Goal: Task Accomplishment & Management: Manage account settings

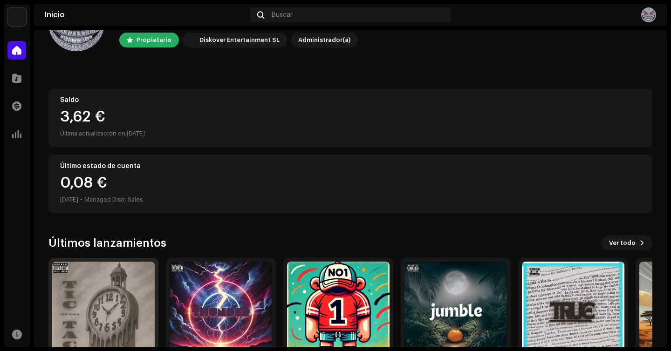
scroll to position [109, 0]
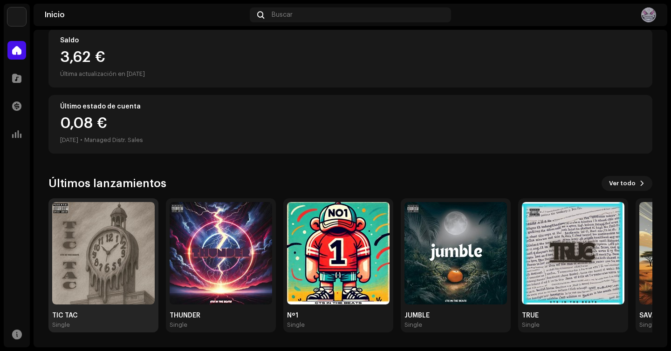
click at [99, 262] on img at bounding box center [103, 253] width 103 height 103
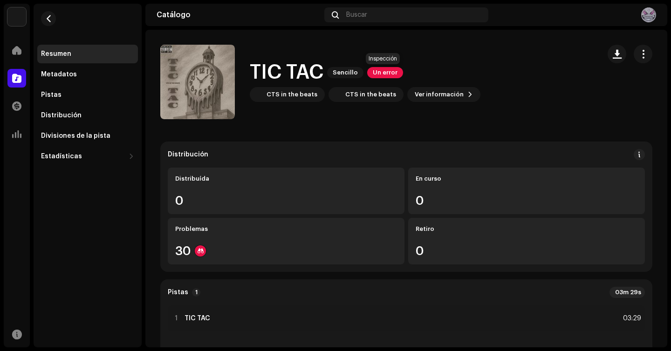
click at [377, 72] on span "Un error" at bounding box center [385, 72] width 36 height 11
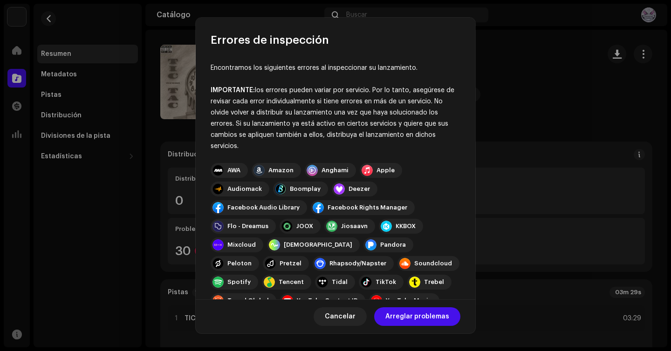
scroll to position [131, 0]
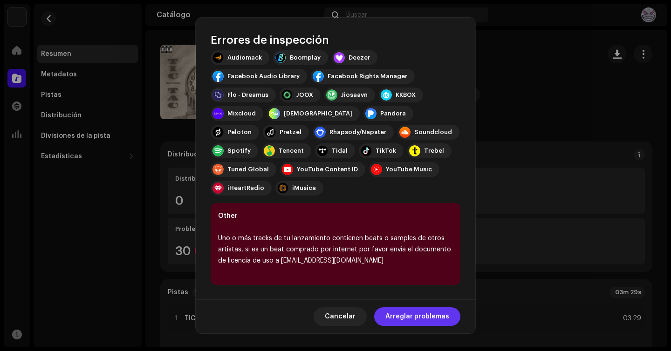
click at [404, 313] on span "Arreglar problemas" at bounding box center [417, 317] width 64 height 19
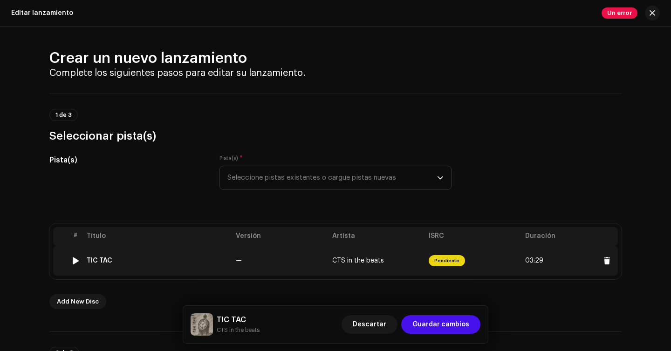
click at [455, 260] on span "Pendiente" at bounding box center [447, 260] width 36 height 11
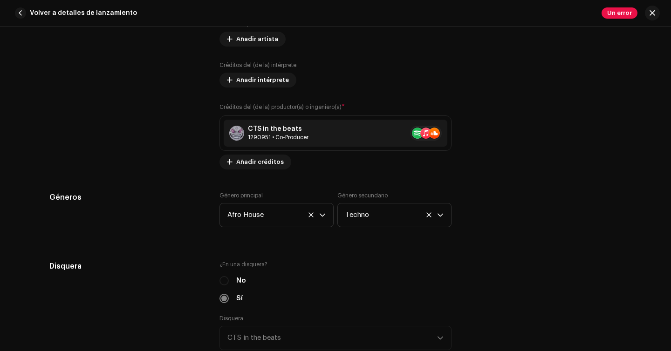
scroll to position [650, 0]
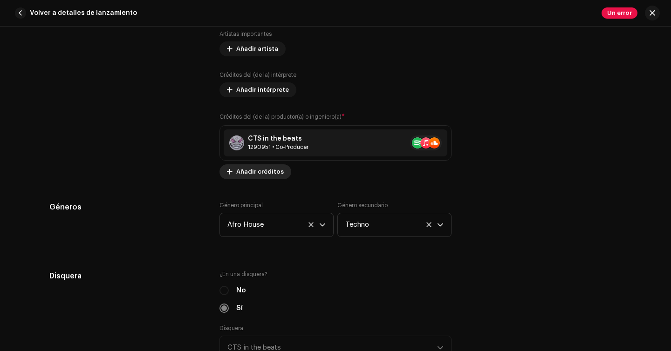
click at [267, 173] on span "Añadir créditos" at bounding box center [260, 172] width 48 height 19
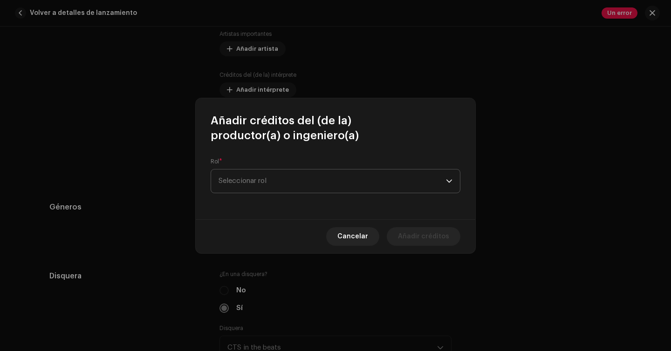
click at [288, 181] on span "Seleccionar rol" at bounding box center [332, 181] width 227 height 23
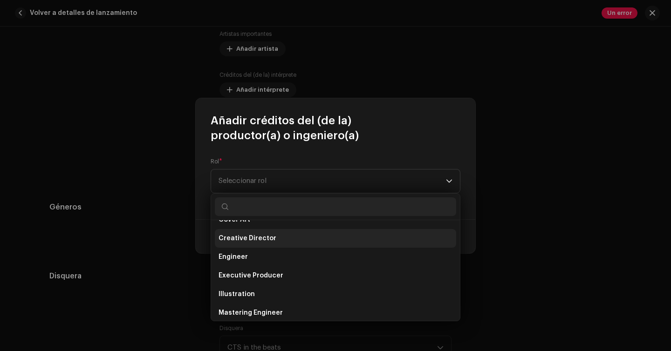
scroll to position [182, 0]
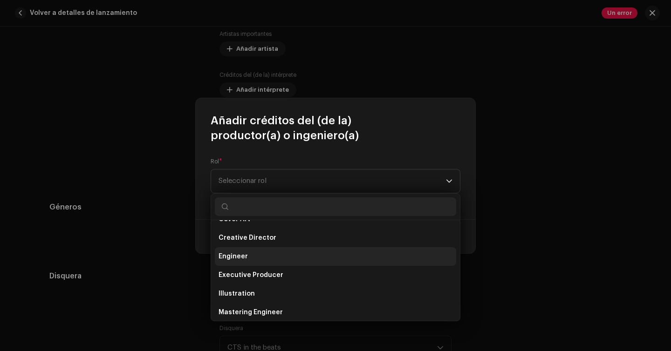
click at [274, 262] on li "Engineer" at bounding box center [335, 256] width 241 height 19
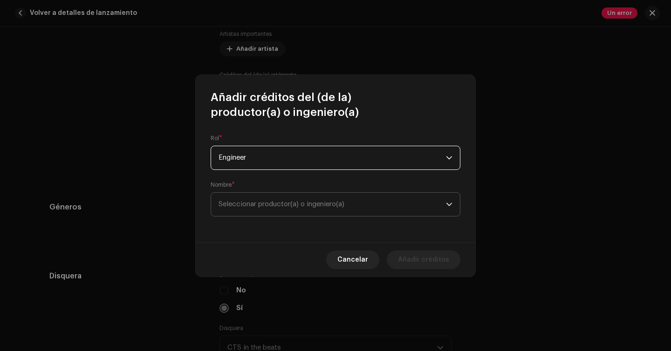
click at [303, 200] on span "Seleccionar productor(a) o ingeniero(a)" at bounding box center [332, 204] width 227 height 23
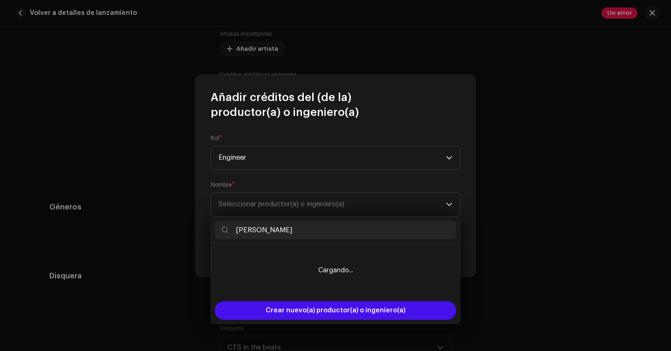
type input "mariline"
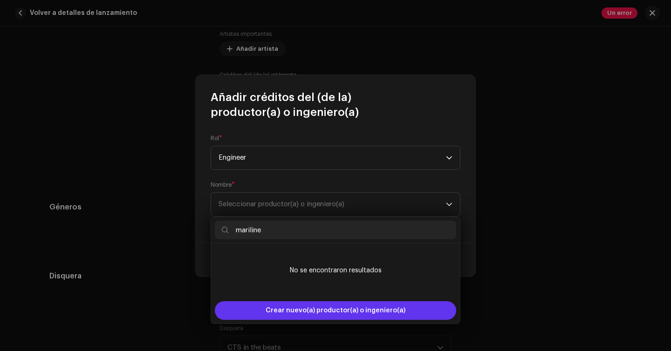
click at [326, 308] on span "Crear nuevo(a) productor(a) o ingeniero(a)" at bounding box center [336, 310] width 140 height 19
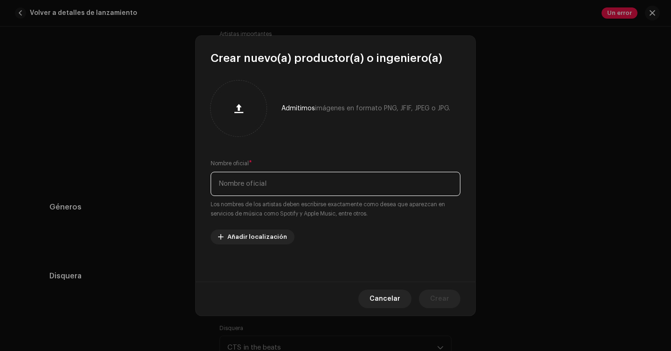
click at [317, 182] on input "text" at bounding box center [336, 184] width 250 height 24
type input "Mariline"
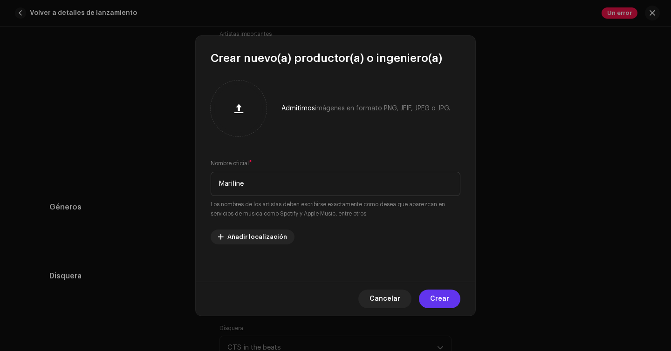
click at [436, 301] on span "Crear" at bounding box center [439, 299] width 19 height 19
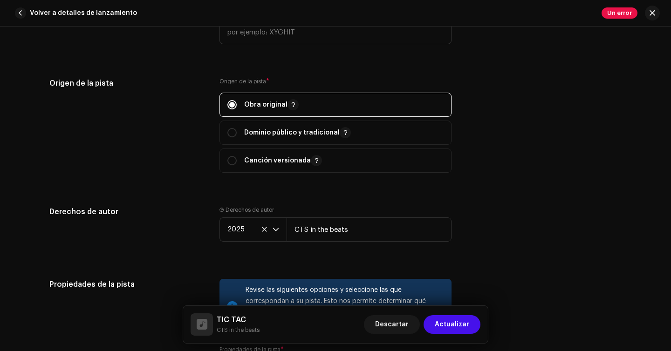
scroll to position [1133, 0]
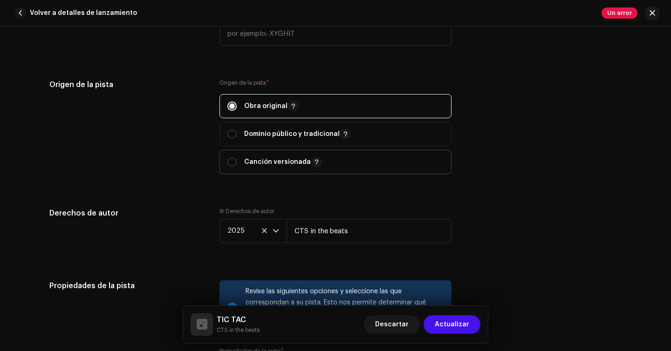
click at [381, 155] on span "Canción versionada" at bounding box center [335, 162] width 216 height 23
radio input "false"
radio input "true"
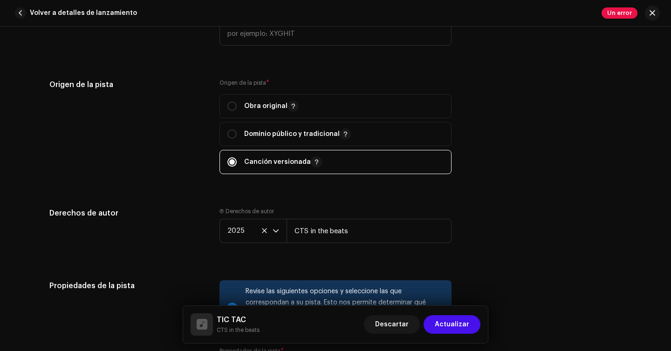
scroll to position [1106, 0]
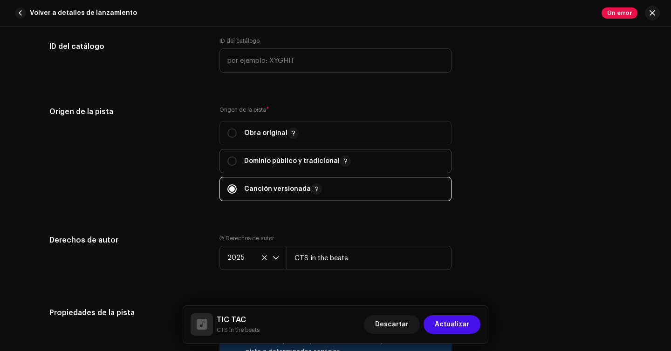
click at [322, 164] on p "Dominio público y tradicional" at bounding box center [297, 161] width 107 height 11
radio input "true"
click at [336, 140] on span "Obra original" at bounding box center [335, 133] width 216 height 23
radio input "true"
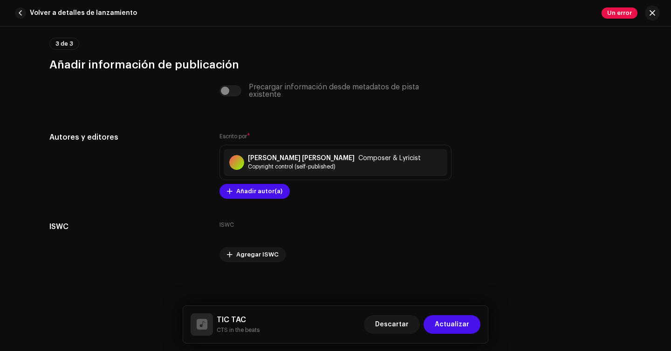
scroll to position [1904, 0]
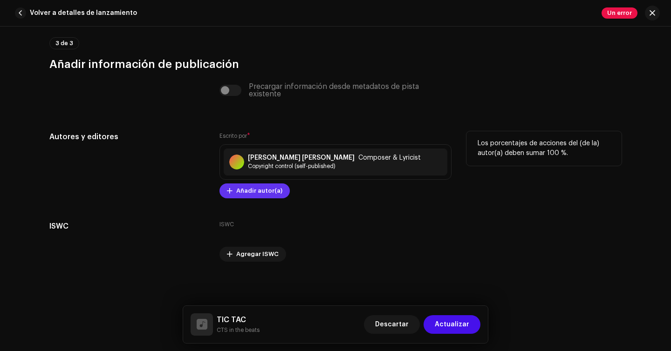
click at [268, 194] on span "Añadir autor(a)" at bounding box center [259, 191] width 46 height 19
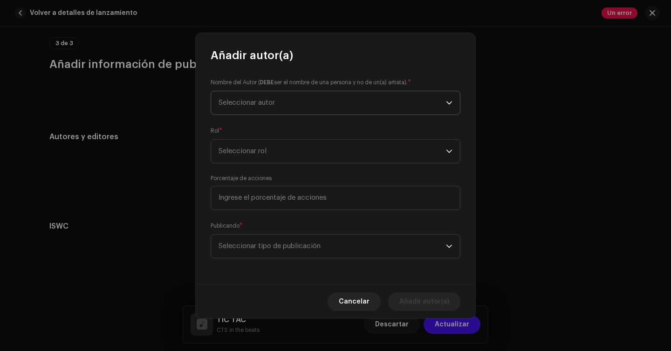
click at [346, 106] on span "Seleccionar autor" at bounding box center [332, 102] width 227 height 23
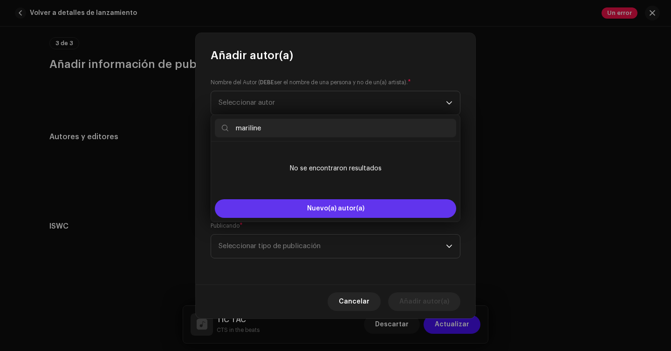
type input "mariline"
click at [327, 210] on span "Nuevo(a) autor(a)" at bounding box center [335, 208] width 57 height 7
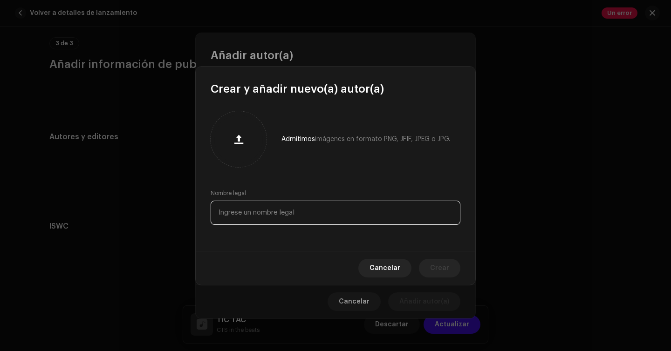
click at [316, 213] on input "text" at bounding box center [336, 213] width 250 height 24
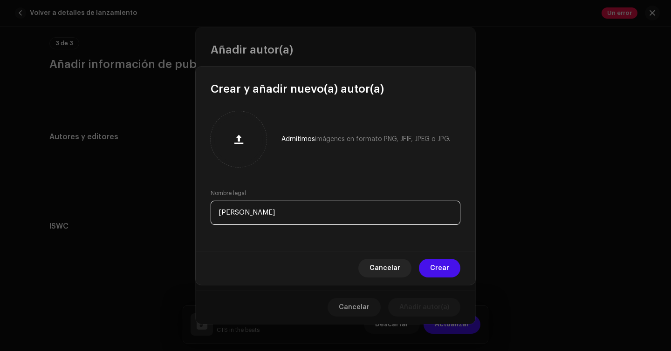
type input "Mariline"
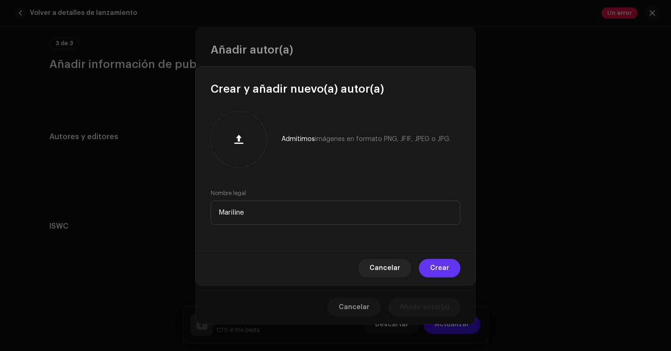
click at [448, 266] on span "Crear" at bounding box center [439, 268] width 19 height 19
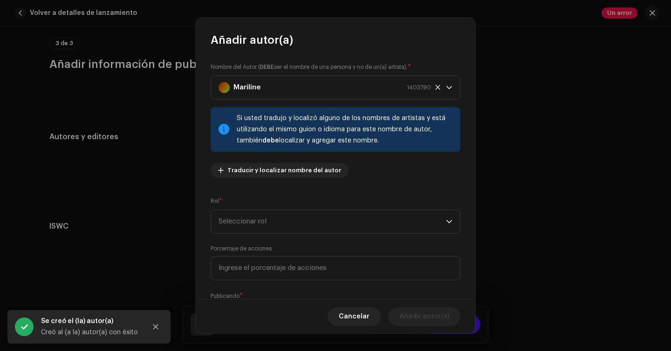
scroll to position [13, 0]
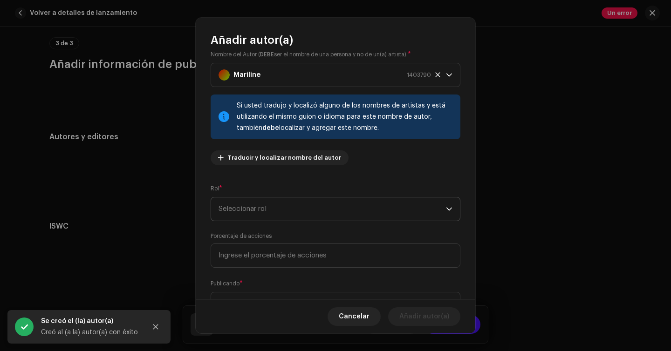
click at [355, 206] on span "Seleccionar rol" at bounding box center [332, 209] width 227 height 23
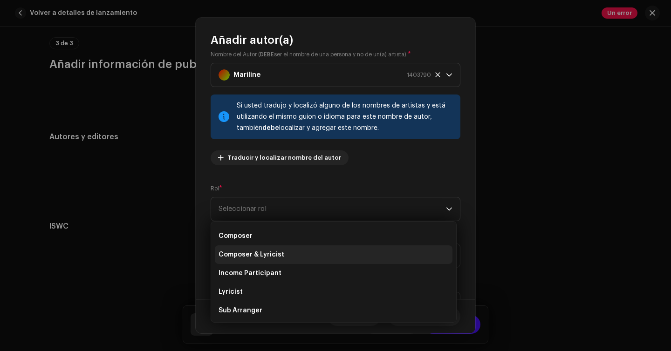
scroll to position [0, 0]
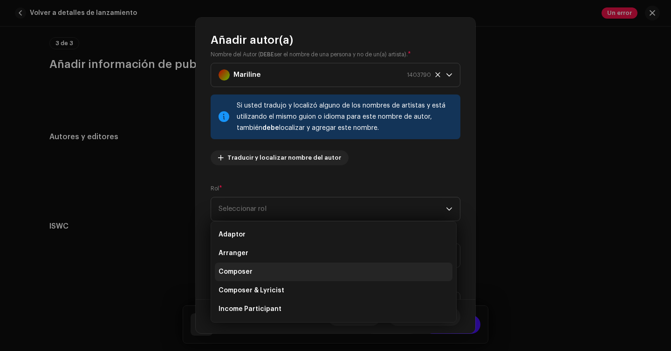
click at [315, 278] on li "Composer" at bounding box center [334, 272] width 238 height 19
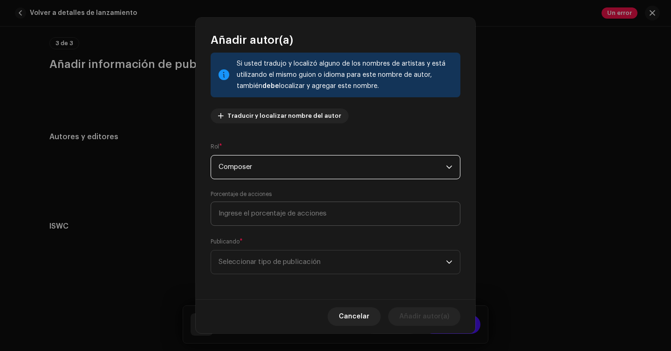
scroll to position [55, 0]
click at [313, 261] on span "Seleccionar tipo de publicación" at bounding box center [332, 261] width 227 height 23
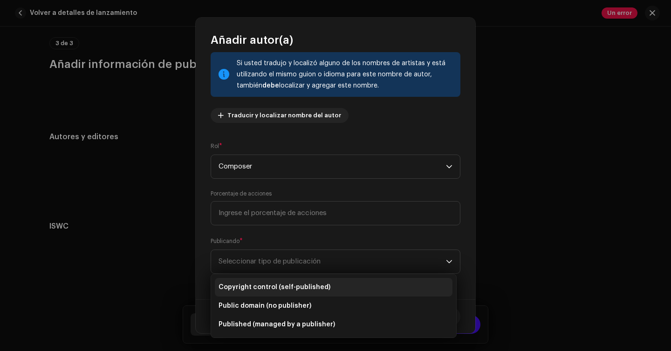
click at [305, 288] on span "Copyright control (self-published)" at bounding box center [275, 287] width 112 height 9
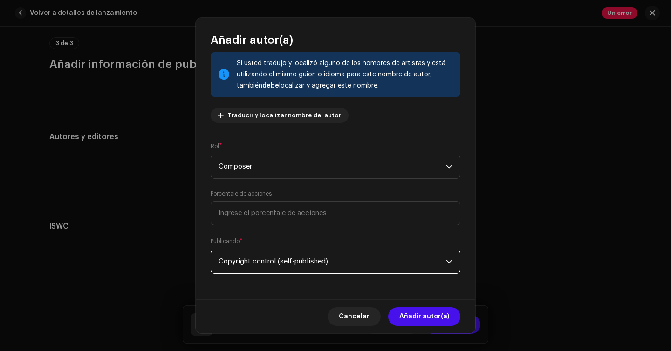
click at [315, 288] on div "Nombre del Autor ( DEBE ser el nombre de una persona y no de un(a) artista). * …" at bounding box center [336, 174] width 280 height 253
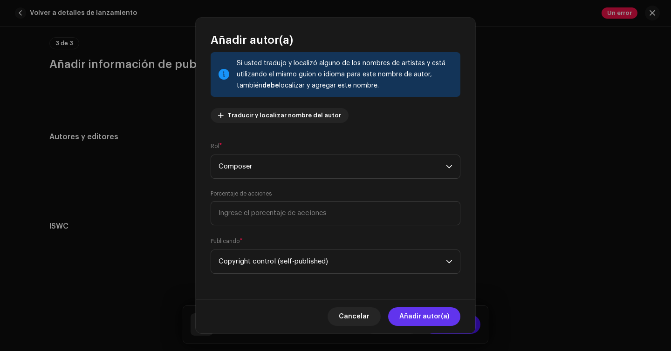
click at [411, 314] on span "Añadir autor(a)" at bounding box center [424, 317] width 50 height 19
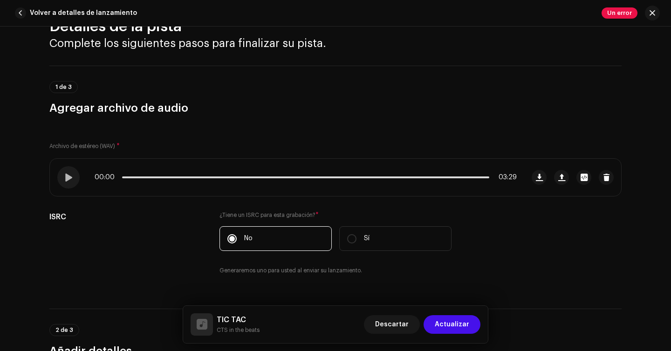
scroll to position [0, 0]
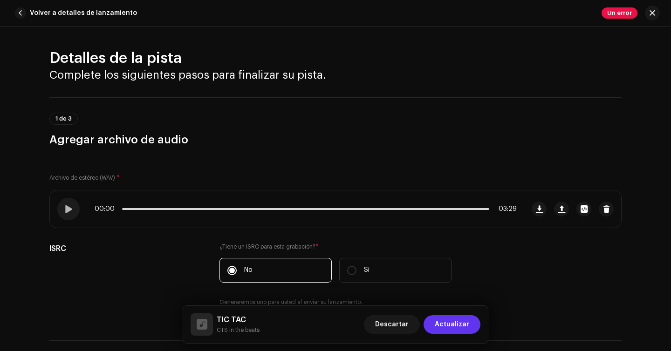
click at [445, 325] on span "Actualizar" at bounding box center [452, 324] width 34 height 19
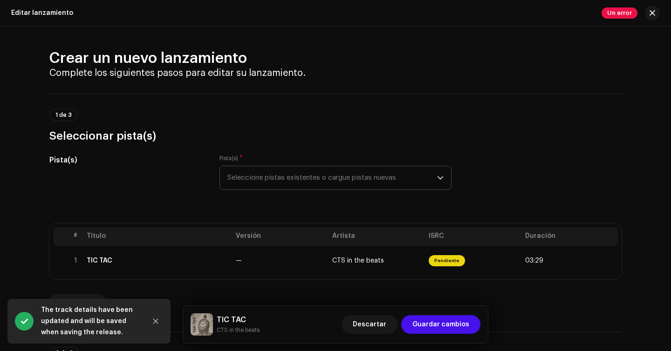
click at [427, 167] on span "Seleccione pistas existentes o cargue pistas nuevas" at bounding box center [332, 177] width 210 height 23
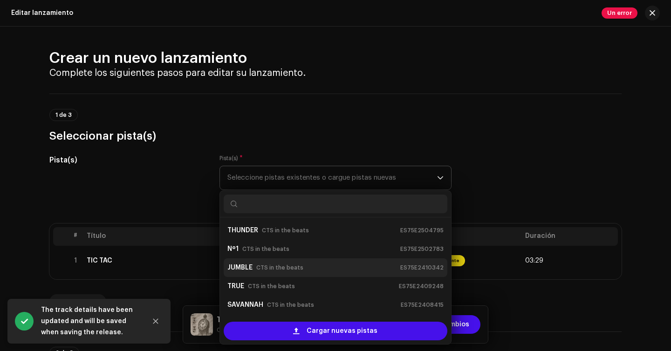
scroll to position [19, 0]
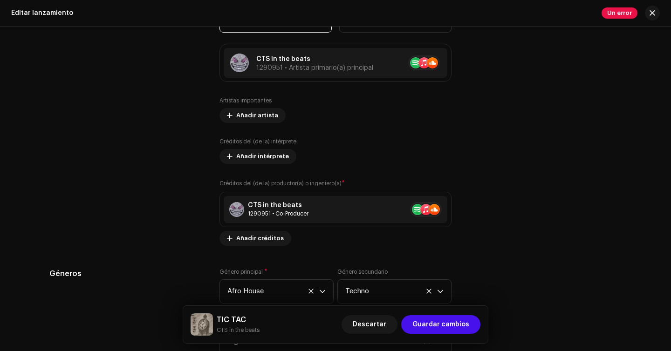
scroll to position [1161, 0]
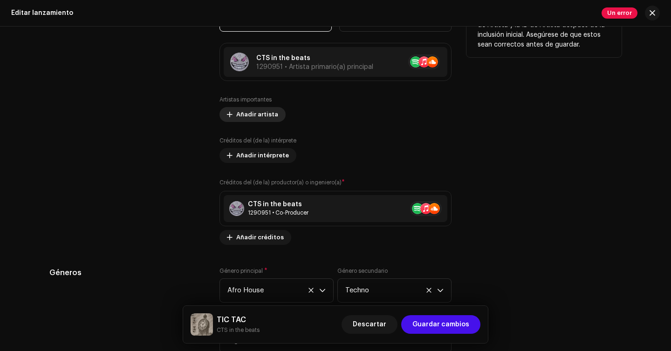
click at [267, 120] on span "Añadir artista" at bounding box center [257, 114] width 42 height 19
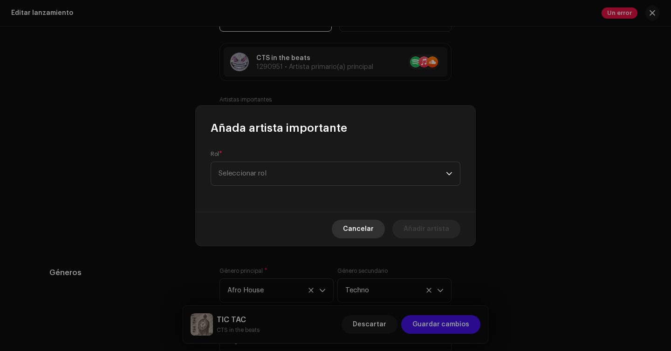
click at [374, 226] on span "Cancelar" at bounding box center [358, 229] width 31 height 19
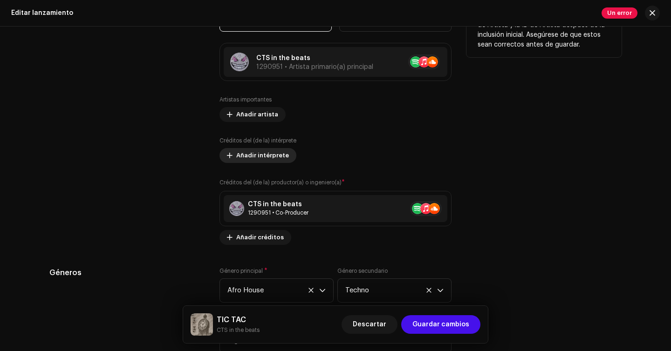
click at [256, 154] on span "Añadir intérprete" at bounding box center [262, 155] width 53 height 19
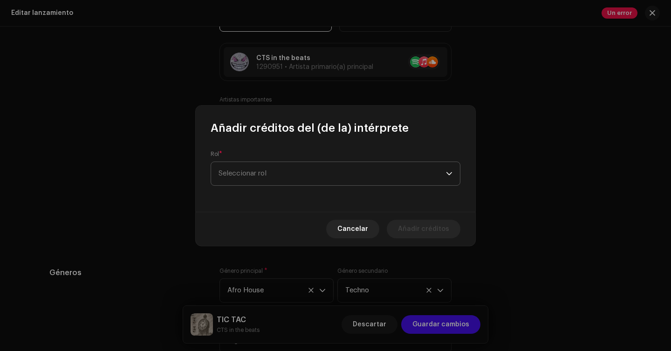
click at [283, 164] on span "Seleccionar rol" at bounding box center [332, 173] width 227 height 23
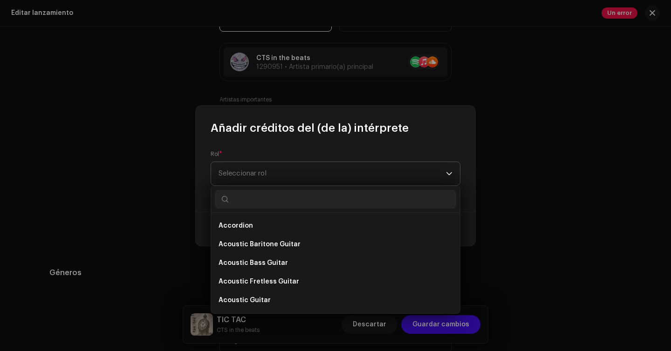
click at [287, 175] on span "Seleccionar rol" at bounding box center [332, 173] width 227 height 23
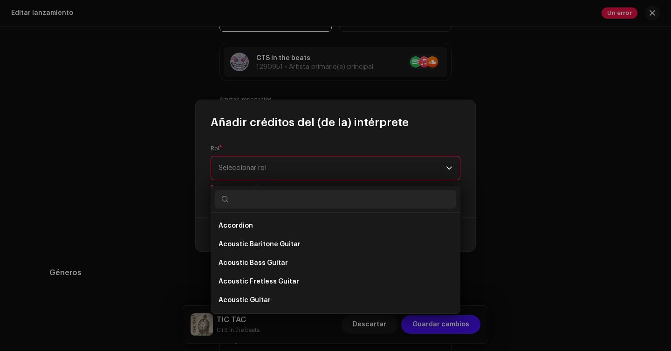
click at [287, 175] on span "Seleccionar rol" at bounding box center [332, 168] width 227 height 23
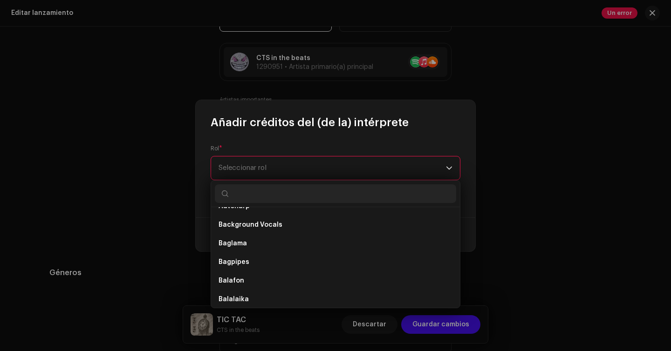
scroll to position [371, 0]
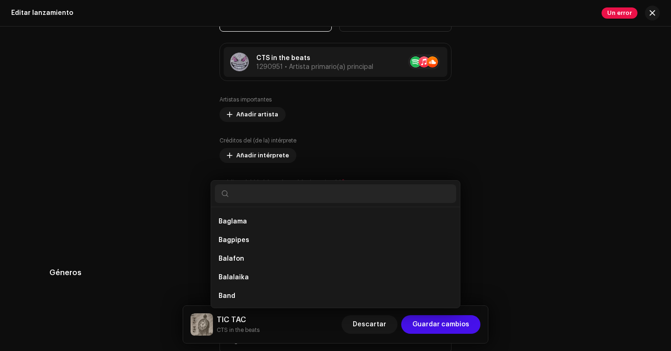
click at [108, 145] on div "Añadir créditos del (de la) intérprete Rol * Seleccionar rol Este campo es obli…" at bounding box center [335, 175] width 671 height 351
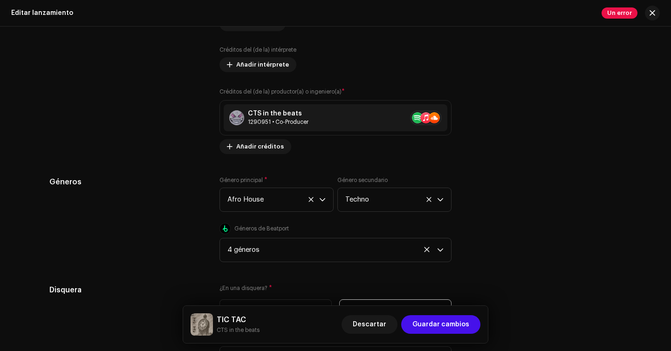
scroll to position [1269, 0]
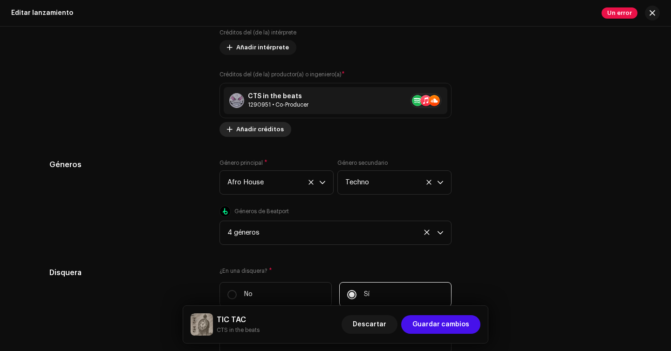
click at [280, 135] on button "Añadir créditos" at bounding box center [255, 129] width 72 height 15
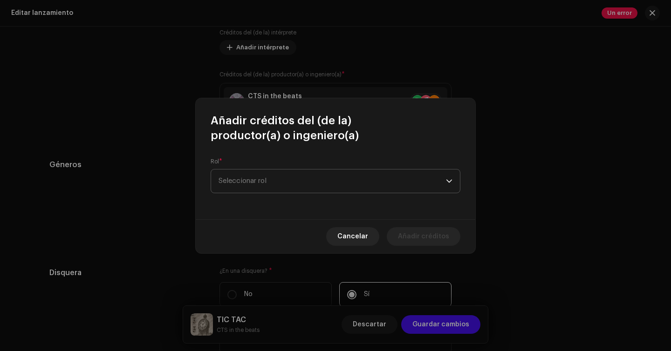
click at [293, 180] on span "Seleccionar rol" at bounding box center [332, 181] width 227 height 23
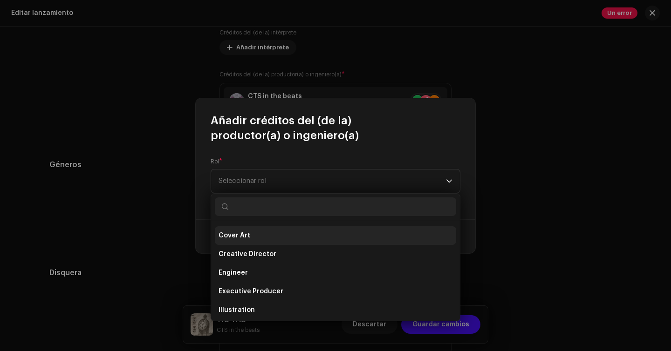
scroll to position [164, 0]
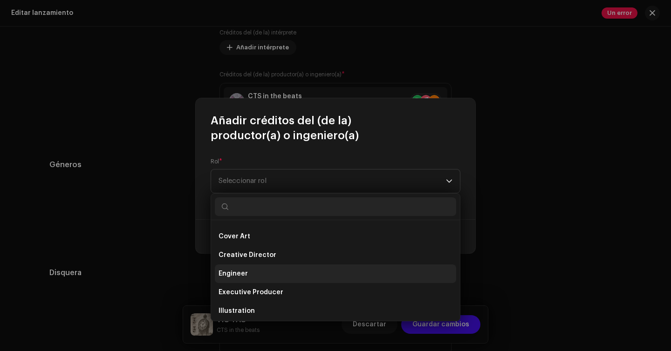
click at [273, 274] on li "Engineer" at bounding box center [335, 274] width 241 height 19
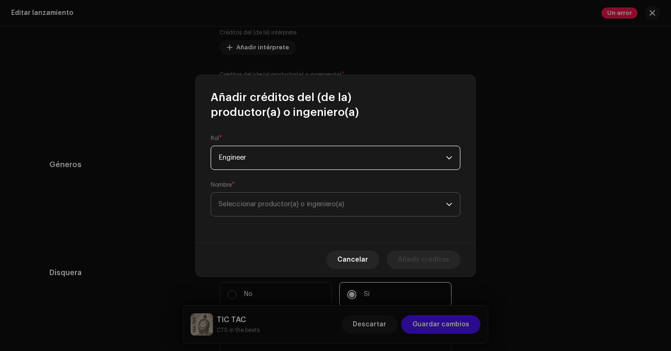
click at [292, 213] on span "Seleccionar productor(a) o ingeniero(a)" at bounding box center [332, 204] width 227 height 23
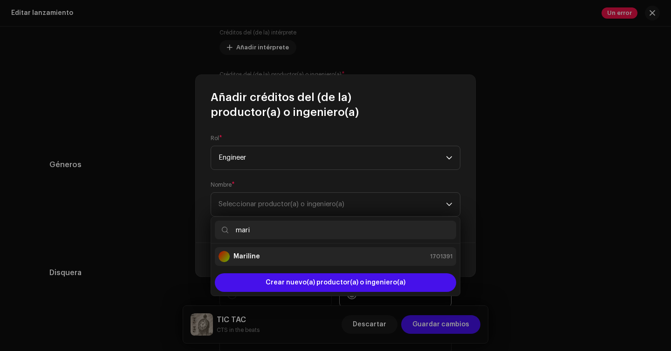
type input "mari"
click at [292, 265] on li "Mariline 1701391" at bounding box center [335, 256] width 241 height 19
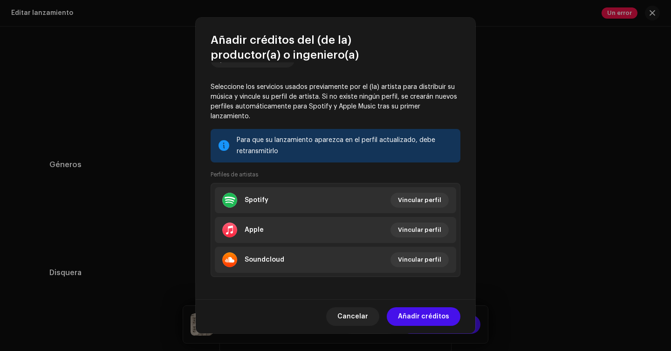
scroll to position [122, 0]
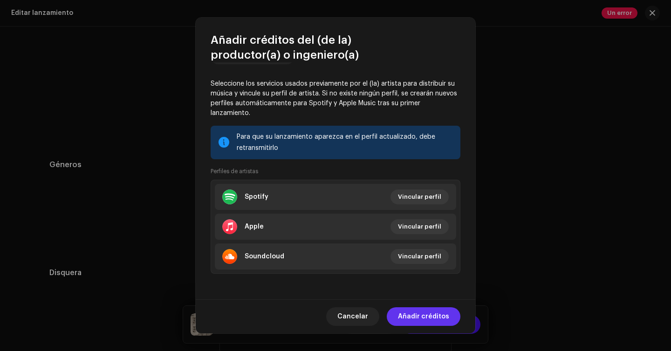
click at [435, 315] on span "Añadir créditos" at bounding box center [423, 317] width 51 height 19
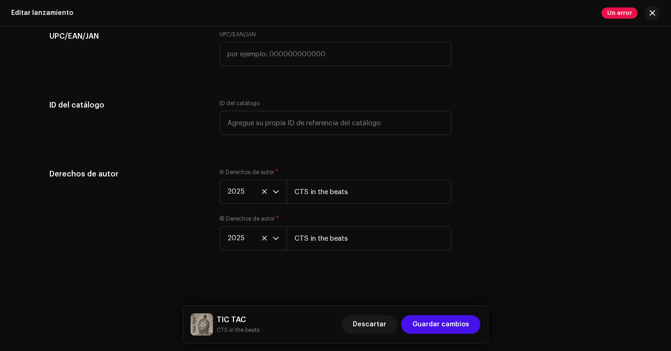
scroll to position [1729, 0]
click at [436, 328] on span "Guardar cambios" at bounding box center [440, 324] width 57 height 19
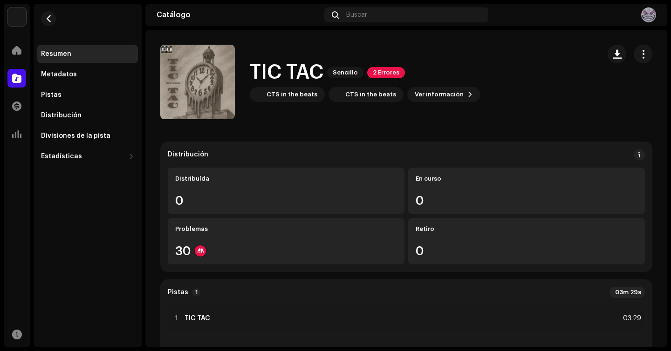
click at [383, 72] on span "2 Errores" at bounding box center [386, 72] width 38 height 11
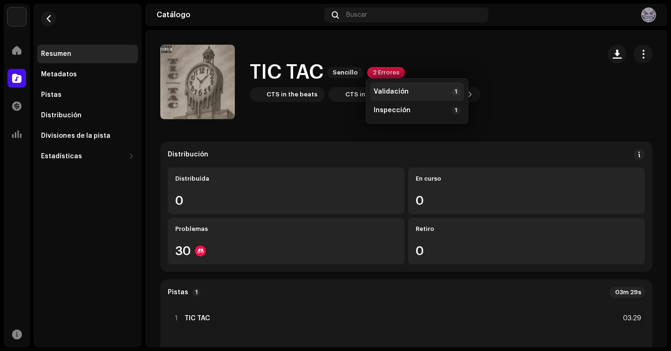
click at [394, 96] on div "Validación 1" at bounding box center [417, 92] width 87 height 8
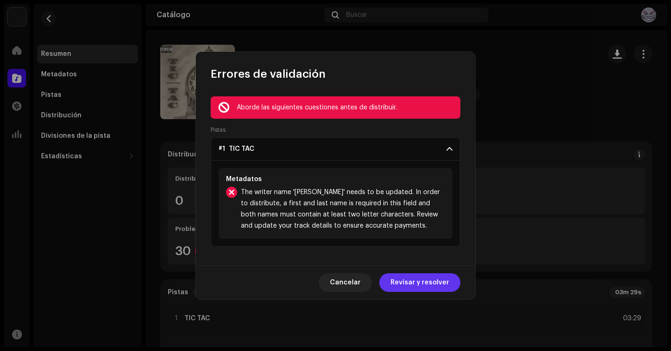
click at [423, 282] on span "Revisar y resolver" at bounding box center [419, 283] width 59 height 19
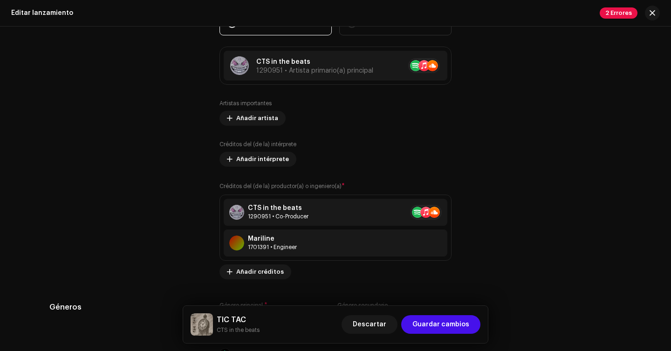
scroll to position [1161, 0]
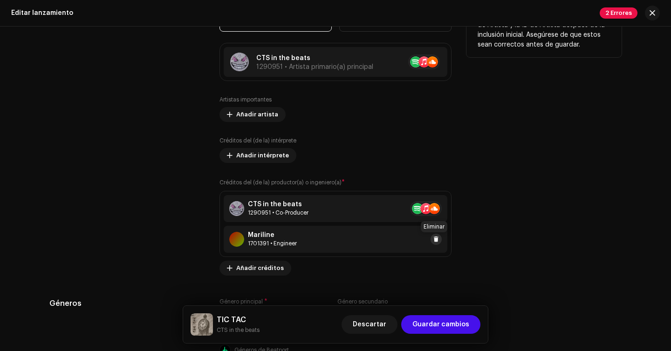
click at [433, 242] on span at bounding box center [436, 239] width 6 height 7
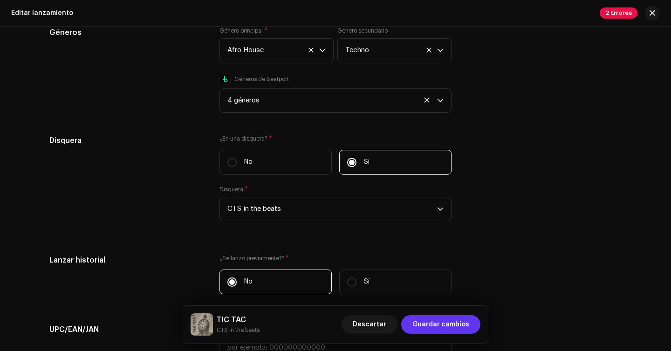
scroll to position [1408, 0]
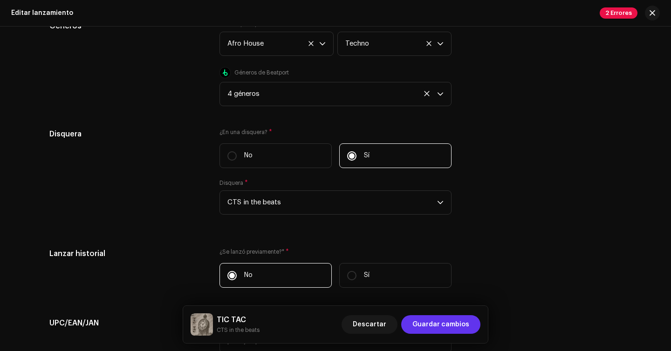
click at [448, 317] on span "Guardar cambios" at bounding box center [440, 324] width 57 height 19
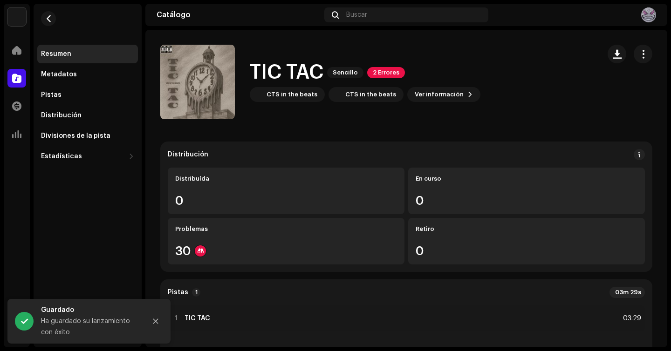
click at [395, 73] on span "2 Errores" at bounding box center [386, 72] width 38 height 11
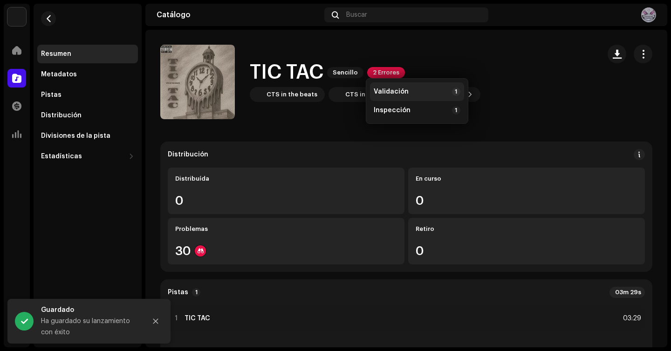
click at [389, 95] on span "Validación" at bounding box center [391, 91] width 35 height 7
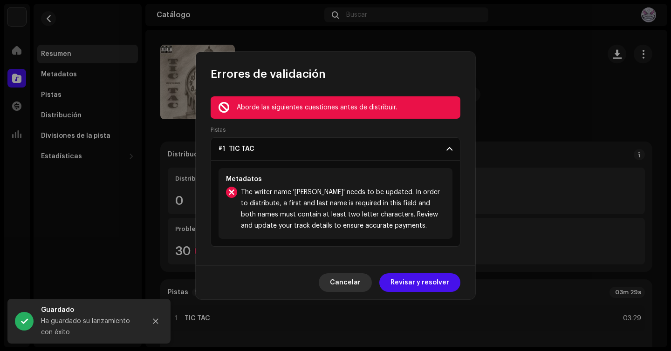
click at [355, 282] on span "Cancelar" at bounding box center [345, 283] width 31 height 19
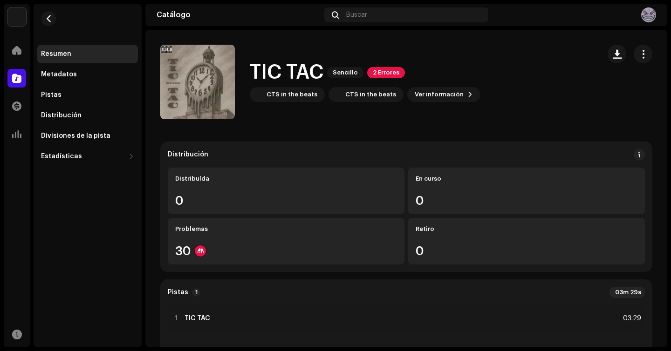
click at [374, 68] on span "2 Errores" at bounding box center [386, 72] width 38 height 11
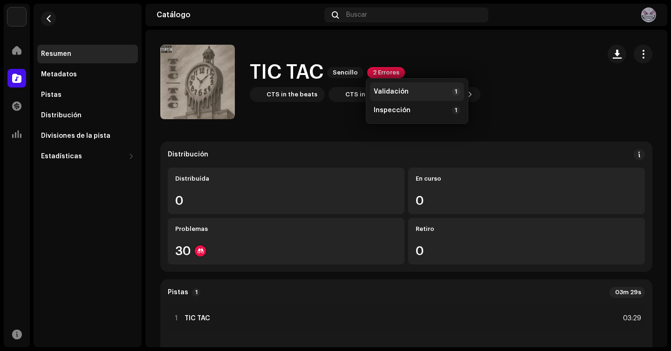
click at [383, 92] on span "Validación" at bounding box center [391, 91] width 35 height 7
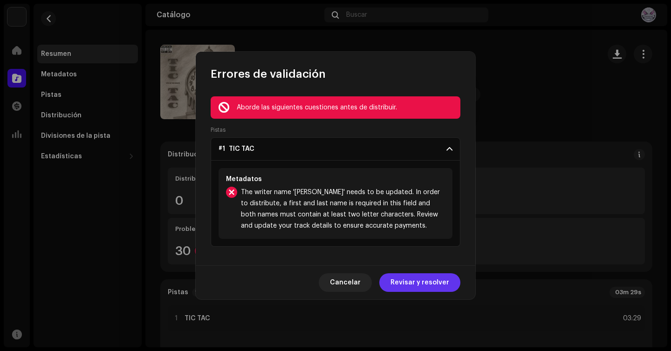
click at [421, 286] on span "Revisar y resolver" at bounding box center [419, 283] width 59 height 19
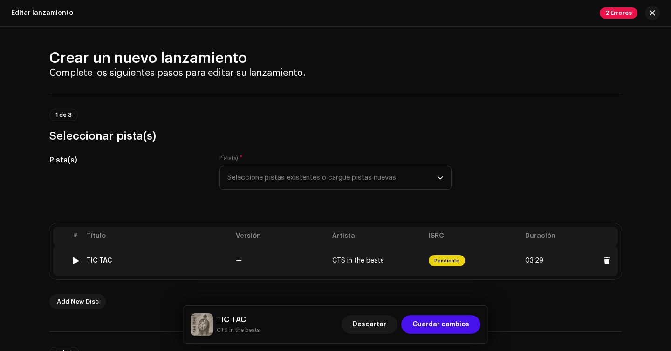
click at [449, 261] on span "Pendiente" at bounding box center [447, 260] width 36 height 11
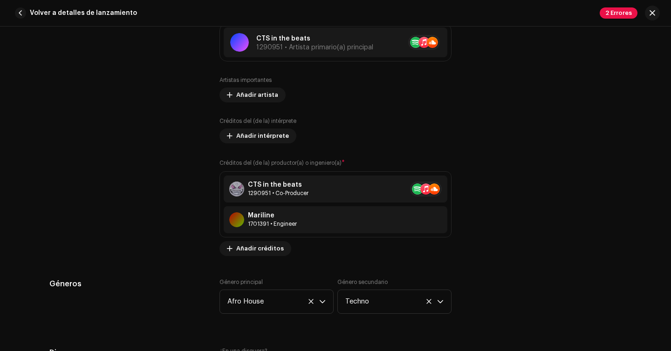
scroll to position [604, 0]
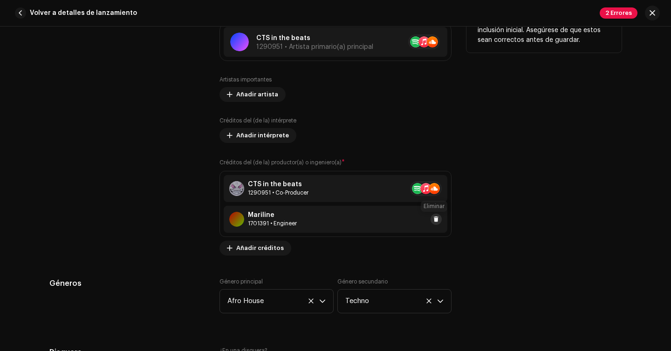
click at [434, 222] on span at bounding box center [436, 219] width 6 height 7
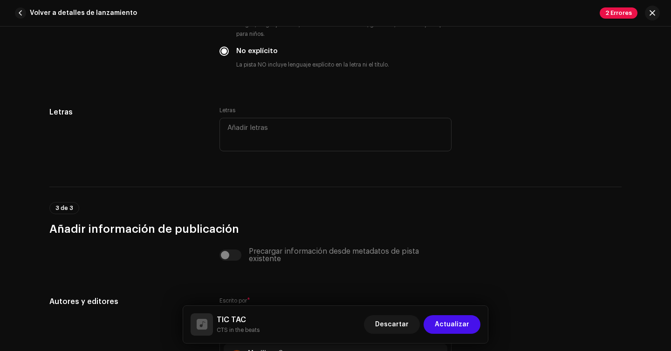
scroll to position [1904, 0]
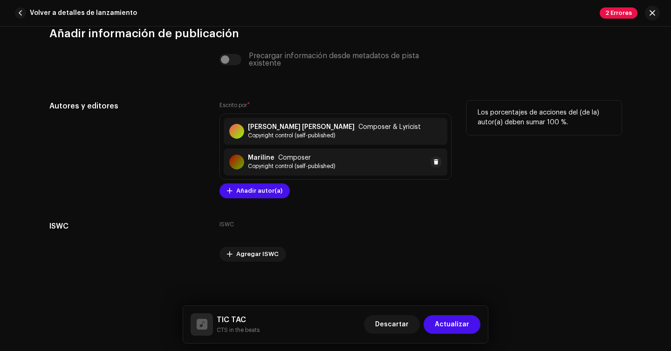
click at [439, 158] on div at bounding box center [436, 162] width 11 height 11
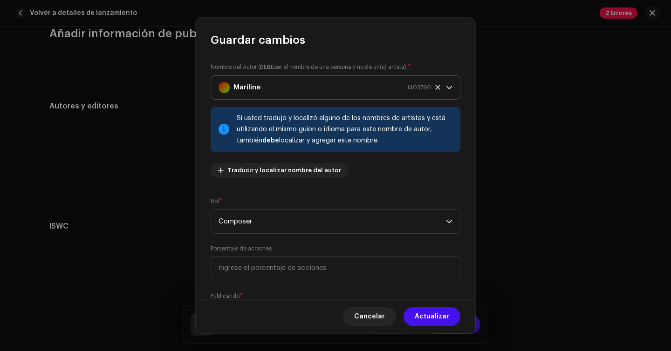
click at [432, 90] on span "Mariline 1403790" at bounding box center [332, 87] width 227 height 23
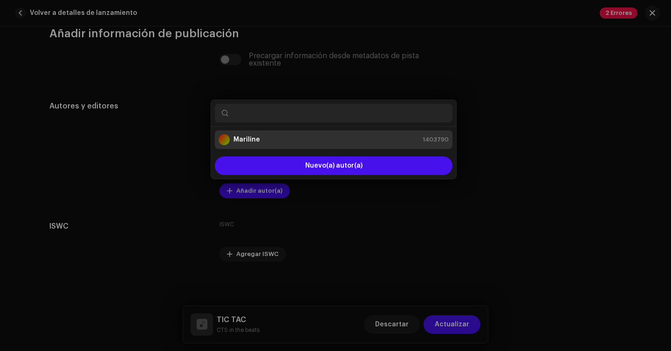
click at [489, 149] on div "Guardar cambios Nombre del Autor ( DEBE ser el nombre de una persona y no de un…" at bounding box center [335, 175] width 671 height 351
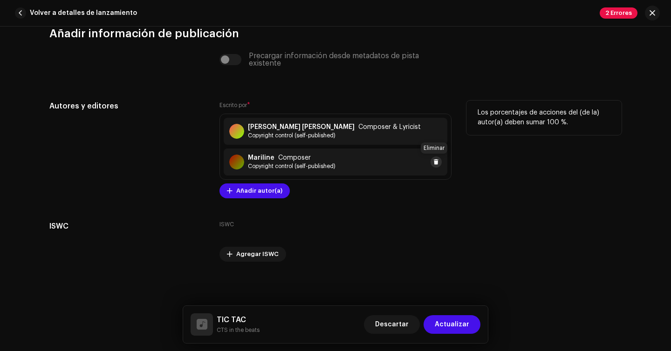
click at [433, 163] on span at bounding box center [436, 161] width 6 height 7
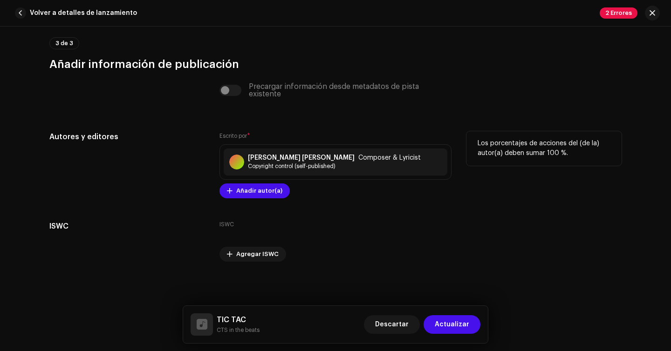
scroll to position [1873, 0]
click at [456, 326] on span "Actualizar" at bounding box center [452, 324] width 34 height 19
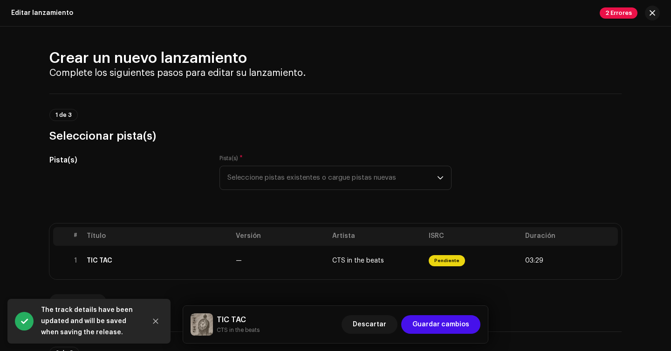
click at [456, 326] on span "Guardar cambios" at bounding box center [440, 324] width 57 height 19
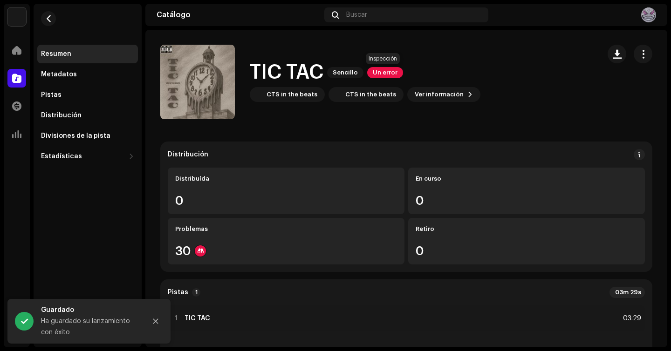
click at [387, 71] on span "Un error" at bounding box center [385, 72] width 36 height 11
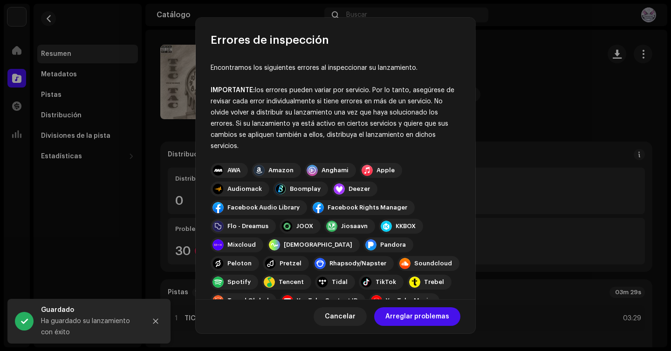
scroll to position [131, 0]
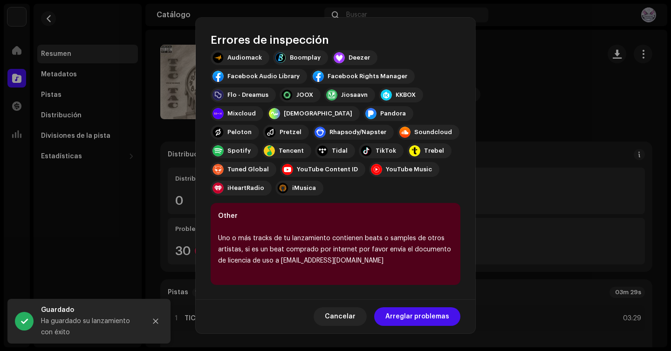
click at [326, 230] on div "Other Uno o más tracks de tu lanzamiento contienen beats o samples de otros art…" at bounding box center [336, 244] width 250 height 82
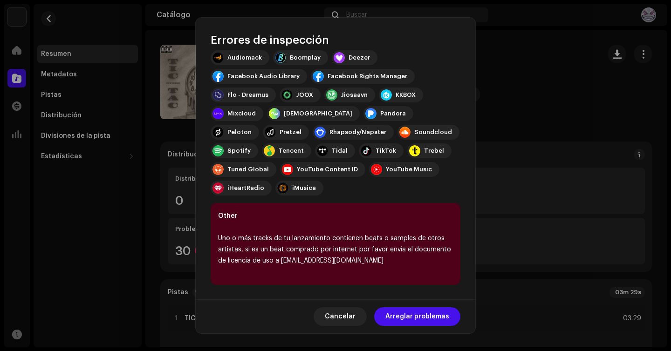
click at [313, 244] on div "Uno o más tracks de tu lanzamiento contienen beats o samples de otros artistas,…" at bounding box center [335, 250] width 235 height 34
click at [353, 259] on div "Uno o más tracks de tu lanzamiento contienen beats o samples de otros artistas,…" at bounding box center [335, 250] width 235 height 34
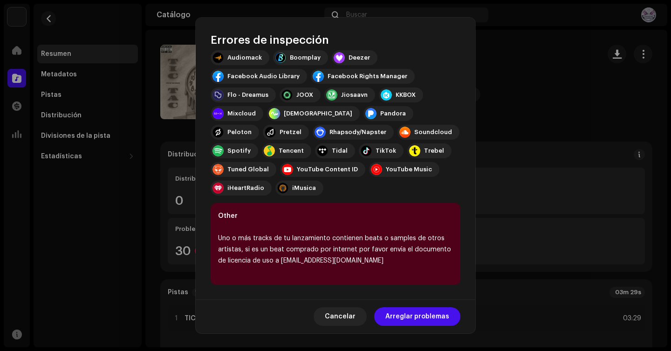
click at [282, 261] on div "Uno o más tracks de tu lanzamiento contienen beats o samples de otros artistas,…" at bounding box center [335, 250] width 235 height 34
click at [303, 252] on div "Uno o más tracks de tu lanzamiento contienen beats o samples de otros artistas,…" at bounding box center [335, 250] width 235 height 34
click at [421, 325] on span "Arreglar problemas" at bounding box center [417, 317] width 64 height 19
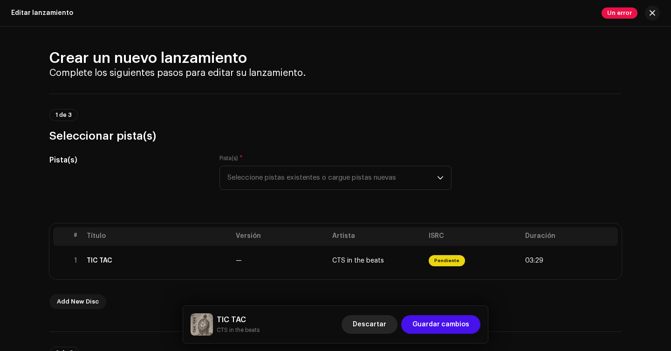
click at [391, 321] on button "Descartar" at bounding box center [370, 324] width 56 height 19
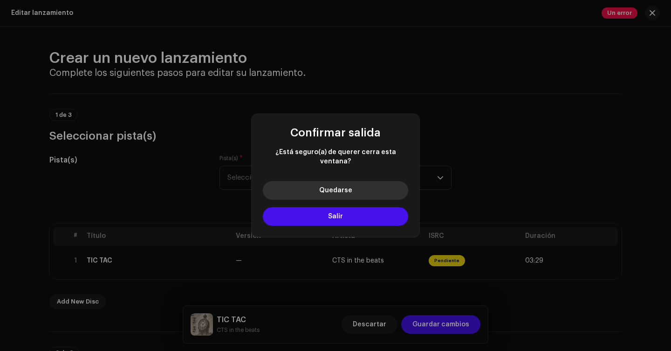
click at [363, 187] on button "Quedarse" at bounding box center [335, 190] width 145 height 19
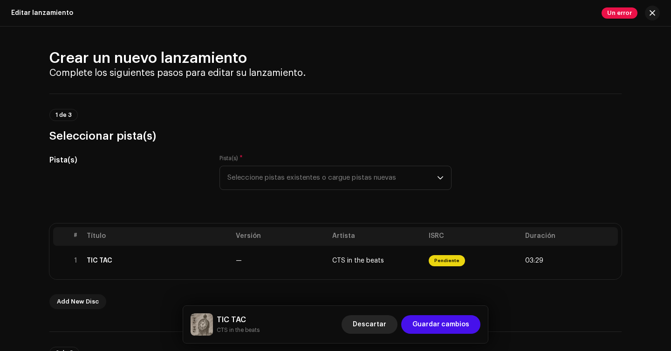
click at [365, 319] on span "Descartar" at bounding box center [370, 324] width 34 height 19
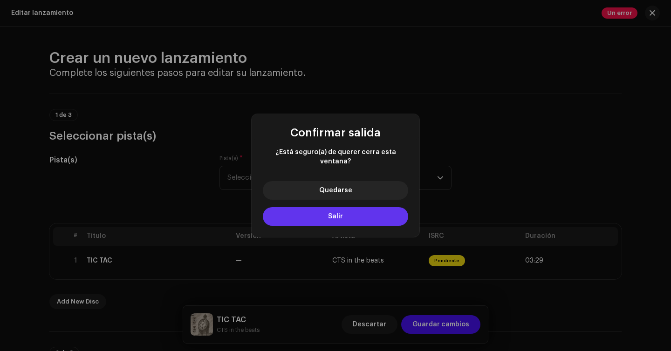
click at [336, 213] on span "Salir" at bounding box center [335, 216] width 15 height 7
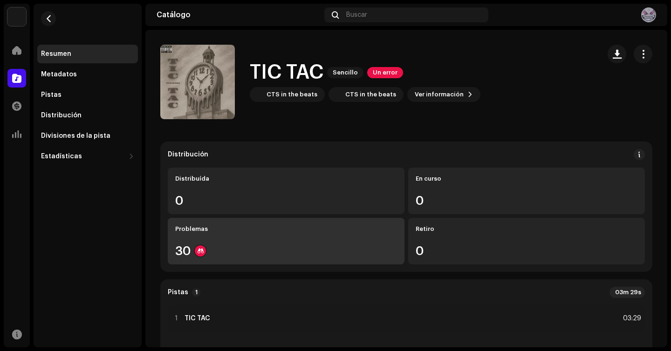
click at [291, 237] on div "Problemas 30" at bounding box center [286, 241] width 237 height 47
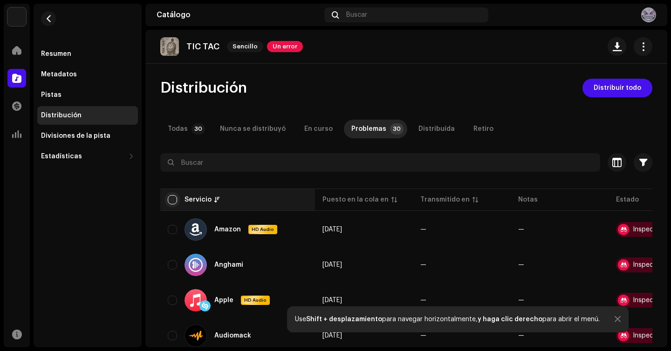
click at [172, 203] on input "checkbox" at bounding box center [172, 199] width 9 height 9
checkbox input "true"
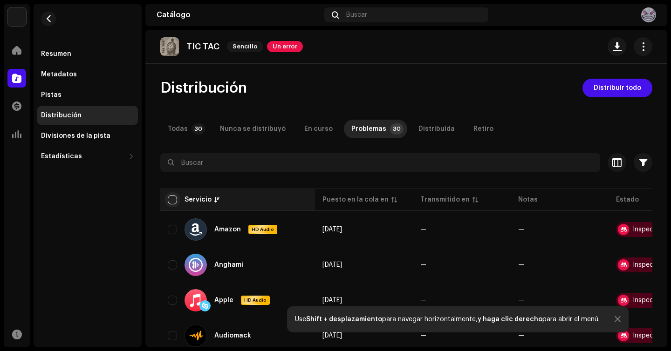
checkbox input "true"
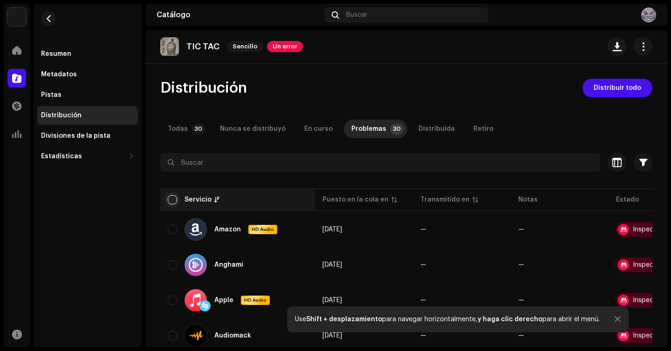
checkbox input "true"
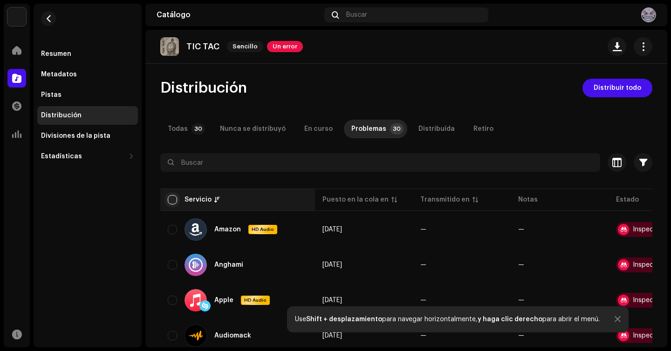
checkbox input "true"
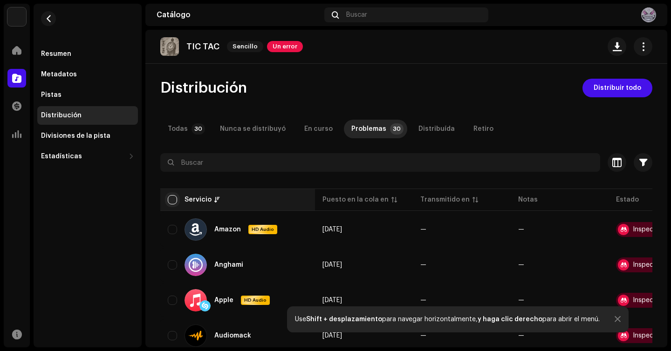
checkbox input "true"
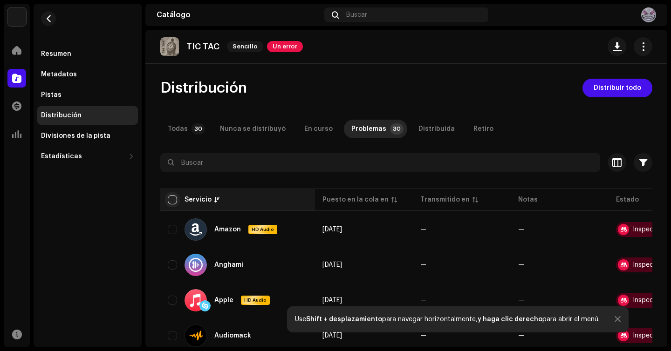
checkbox input "true"
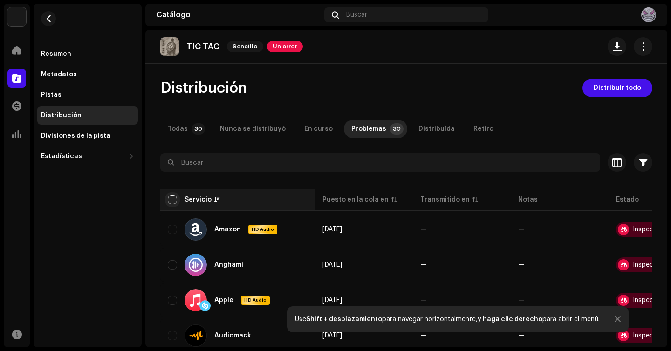
checkbox input "true"
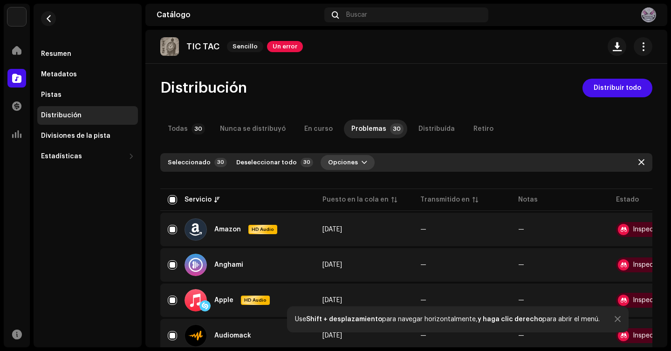
click at [351, 166] on button "Opciones" at bounding box center [348, 162] width 54 height 15
click at [353, 189] on div "Distribuir" at bounding box center [363, 183] width 94 height 19
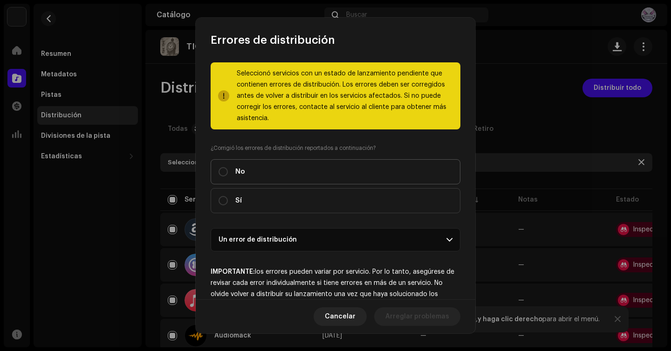
click at [354, 179] on label "No" at bounding box center [336, 171] width 250 height 25
click at [228, 177] on input "No" at bounding box center [223, 171] width 9 height 9
radio input "true"
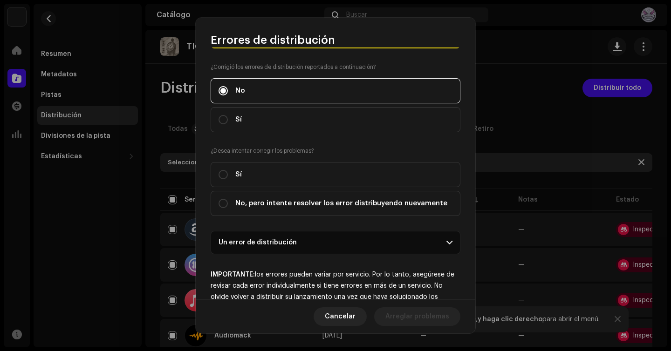
scroll to position [83, 0]
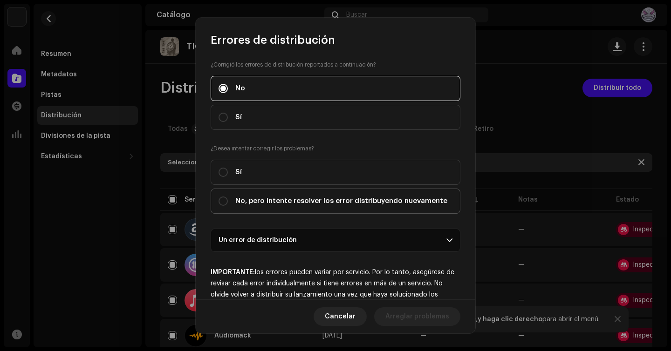
click at [360, 191] on label "No, pero intente resolver los error distribuyendo nuevamente" at bounding box center [336, 201] width 250 height 25
click at [228, 197] on input "No, pero intente resolver los error distribuyendo nuevamente" at bounding box center [223, 201] width 9 height 9
radio input "true"
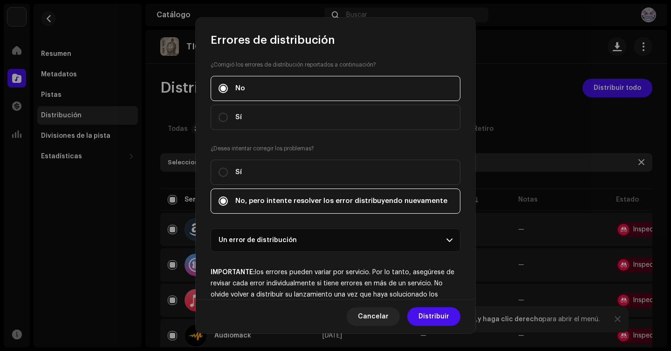
click at [358, 201] on span "No, pero intente resolver los error distribuyendo nuevamente" at bounding box center [341, 201] width 212 height 10
click at [228, 201] on input "No, pero intente resolver los error distribuyendo nuevamente" at bounding box center [223, 201] width 9 height 9
click at [367, 162] on label "Sí" at bounding box center [336, 172] width 250 height 25
click at [228, 168] on input "Sí" at bounding box center [223, 172] width 9 height 9
radio input "true"
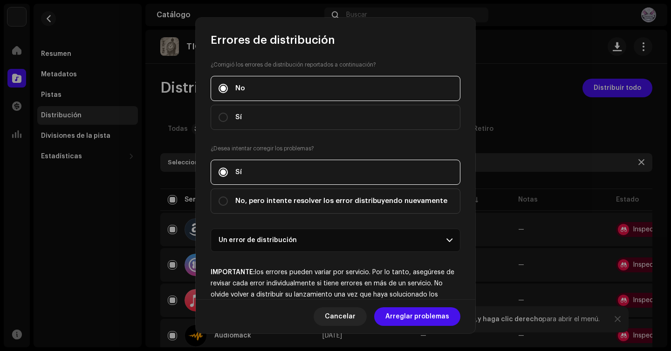
click at [361, 247] on p-accordion-header "Un error de distribución" at bounding box center [336, 240] width 250 height 23
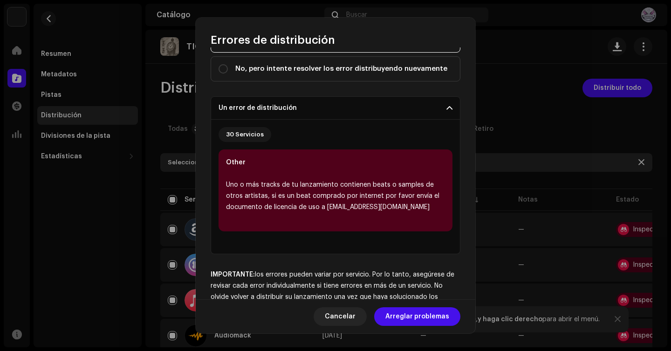
scroll to position [232, 0]
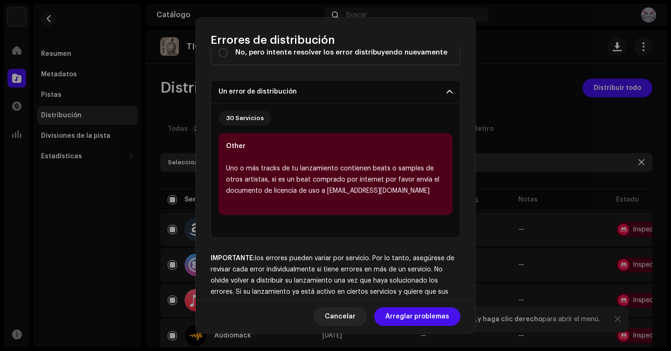
click at [356, 99] on p-accordion-header "Un error de distribución" at bounding box center [336, 91] width 250 height 23
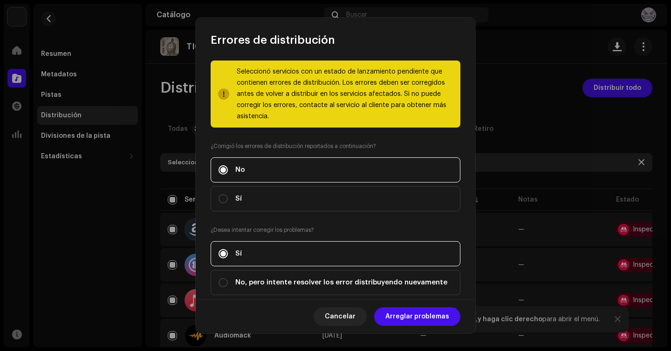
scroll to position [0, 0]
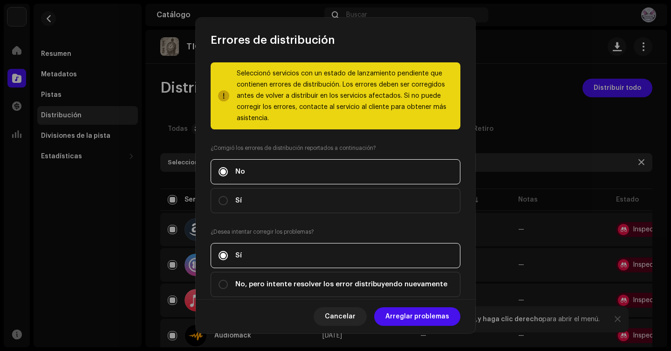
click at [344, 230] on label "¿Desea intentar corregir los problemas?" at bounding box center [336, 231] width 250 height 7
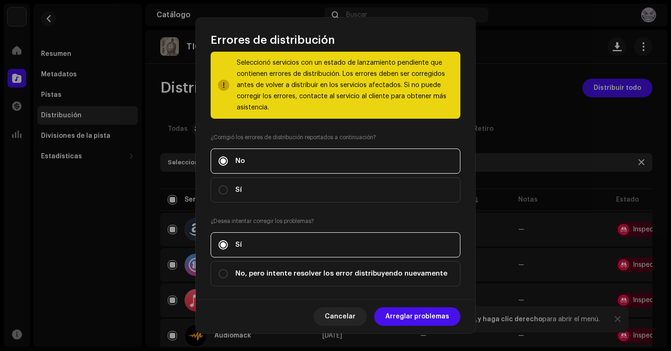
scroll to position [11, 0]
click at [340, 261] on label "No, pero intente resolver los error distribuyendo nuevamente" at bounding box center [336, 273] width 250 height 25
click at [228, 269] on input "No, pero intente resolver los error distribuyendo nuevamente" at bounding box center [223, 273] width 9 height 9
radio input "true"
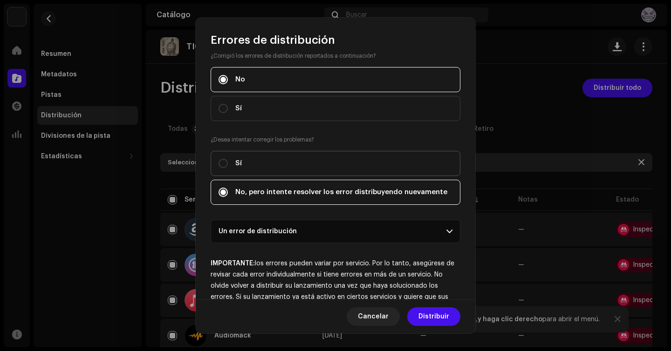
scroll to position [132, 0]
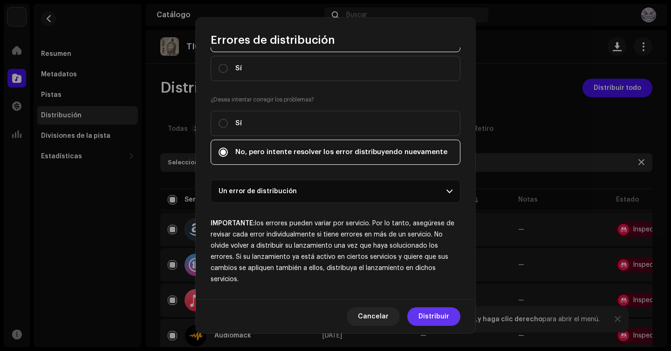
click at [430, 311] on span "Distribuir" at bounding box center [433, 317] width 31 height 19
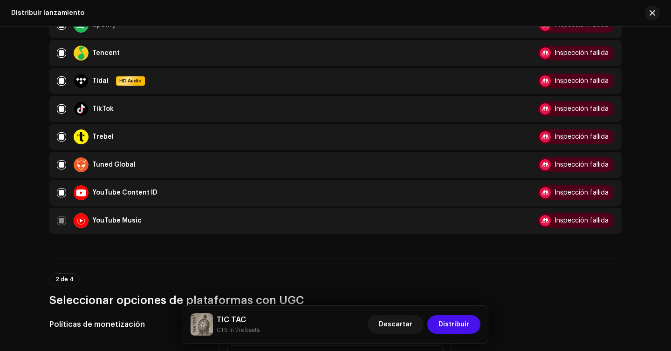
scroll to position [837, 0]
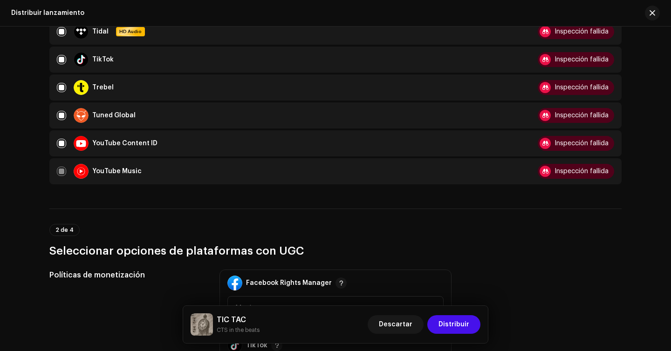
click at [62, 149] on div "YouTube Content ID" at bounding box center [286, 143] width 459 height 15
click at [62, 145] on input "checkbox" at bounding box center [61, 143] width 9 height 9
checkbox input "false"
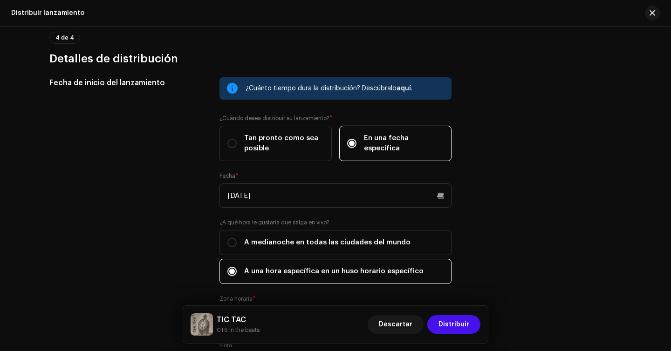
scroll to position [1416, 0]
click at [274, 101] on div "¿Cuánto tiempo dura la distribución? Descúbralo aquí . ¿Cuándo desea distribuir…" at bounding box center [335, 232] width 232 height 311
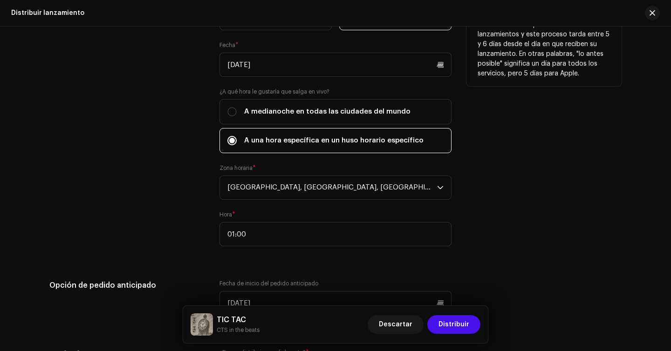
scroll to position [1682, 0]
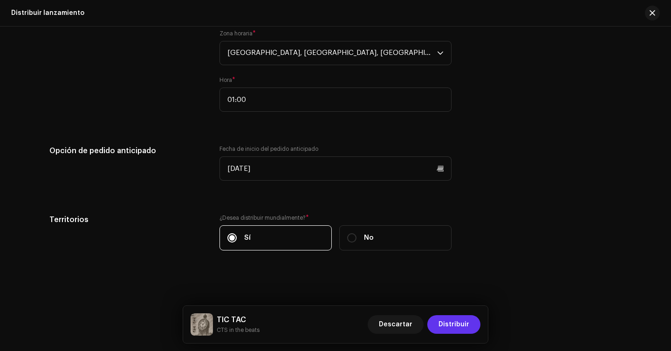
click at [461, 321] on span "Distribuir" at bounding box center [453, 324] width 31 height 19
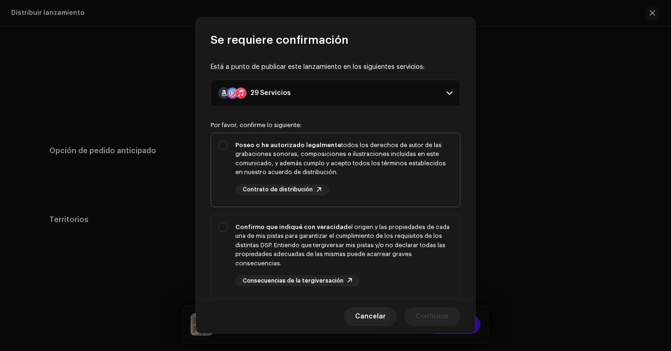
click at [397, 159] on div "Poseo o he autorizado legalmente todos los derechos de autor de las grabaciones…" at bounding box center [343, 159] width 217 height 36
checkbox input "true"
click at [399, 228] on div "Confirmo que indiqué con veracidad el origen y las propiedades de cada una de m…" at bounding box center [343, 246] width 217 height 46
checkbox input "true"
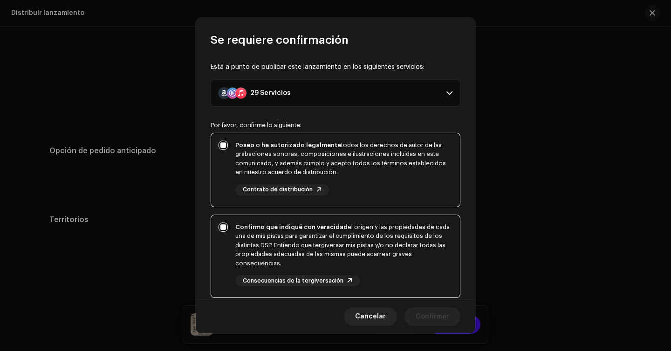
scroll to position [179, 0]
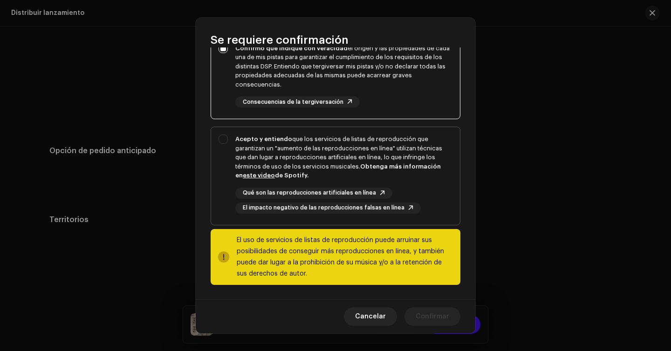
click at [397, 156] on div "Acepto y entiendo que los servicios de listas de reproducción que garantizan un…" at bounding box center [343, 158] width 217 height 46
checkbox input "true"
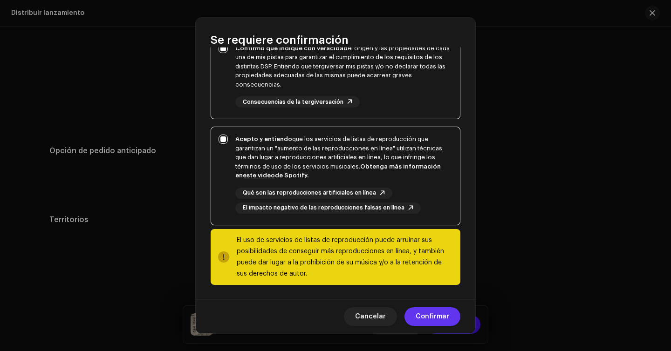
click at [431, 313] on span "Confirmar" at bounding box center [433, 317] width 34 height 19
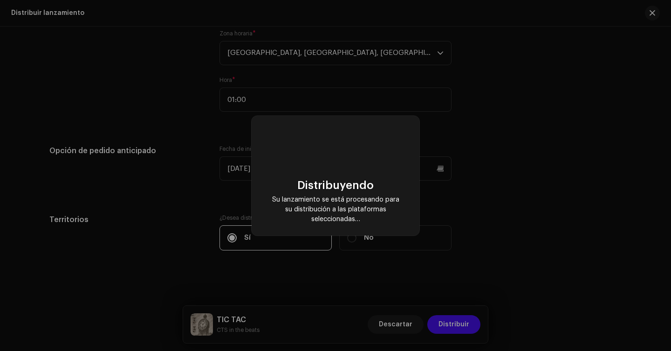
checkbox input "false"
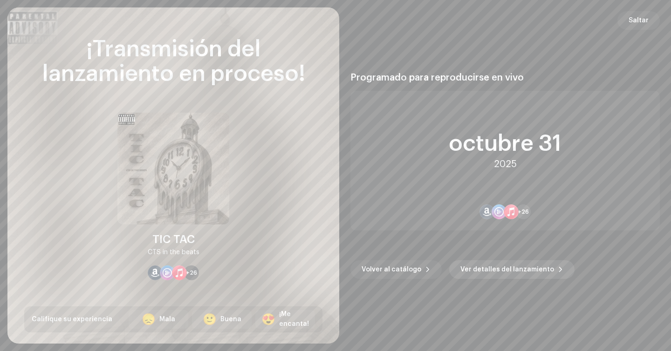
click at [483, 265] on span "Ver detalles del lanzamiento" at bounding box center [507, 269] width 94 height 19
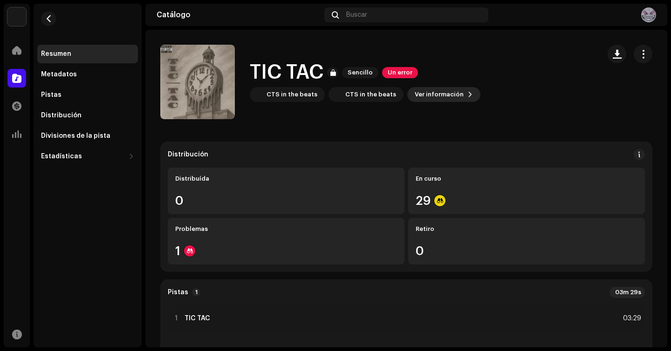
click at [449, 96] on span "Ver información" at bounding box center [439, 94] width 49 height 19
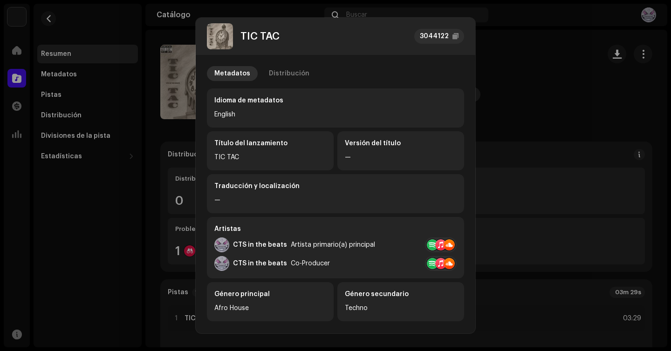
click at [449, 96] on div "Idioma de metadatos" at bounding box center [335, 100] width 242 height 9
click at [294, 72] on div "Distribución" at bounding box center [289, 73] width 41 height 15
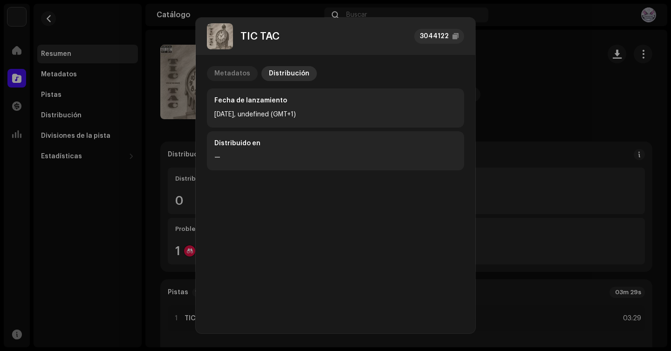
click at [241, 72] on div "Metadatos" at bounding box center [232, 73] width 36 height 15
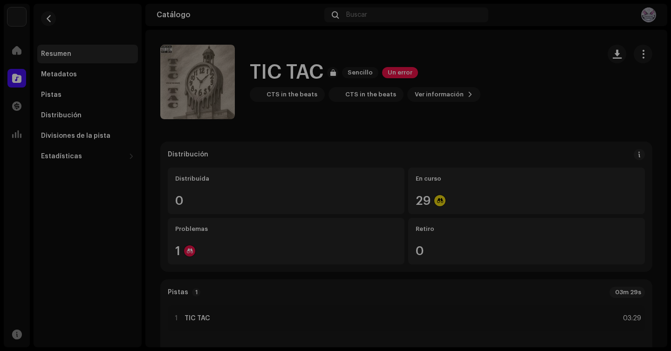
click at [570, 122] on div "TIC TAC 3044122 Metadatos Distribución Idioma de metadatos English Título del l…" at bounding box center [335, 175] width 671 height 351
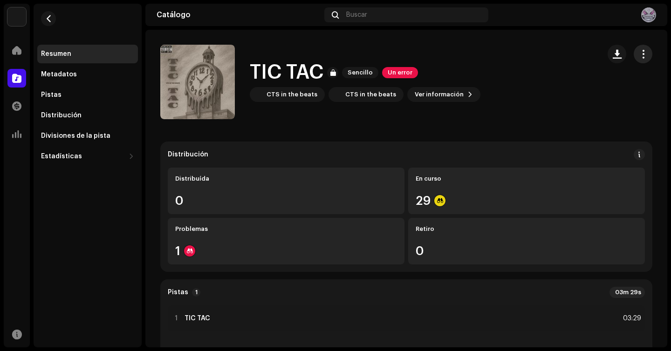
click at [639, 51] on span "button" at bounding box center [643, 53] width 9 height 7
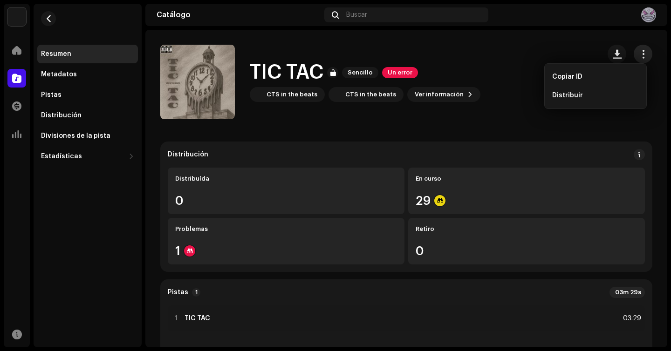
click at [639, 51] on span "button" at bounding box center [643, 53] width 9 height 7
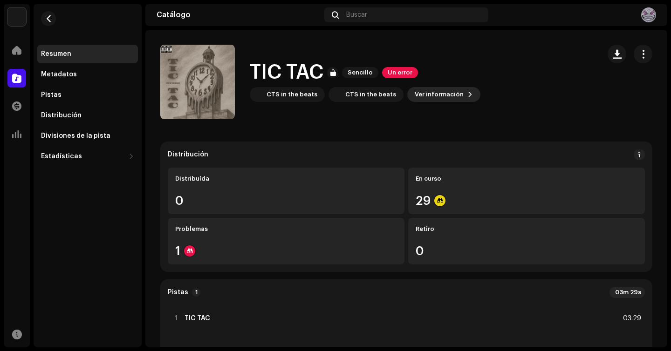
click at [459, 88] on button "Ver información" at bounding box center [443, 94] width 73 height 15
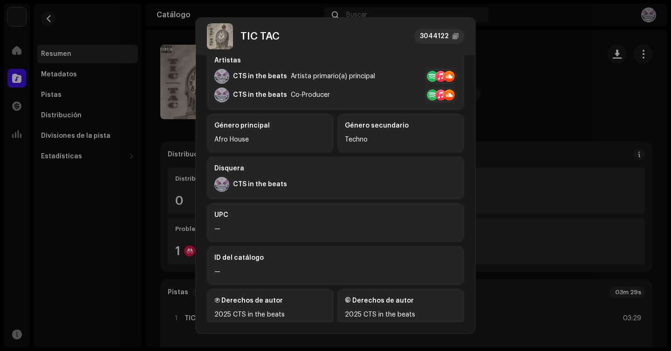
scroll to position [162, 0]
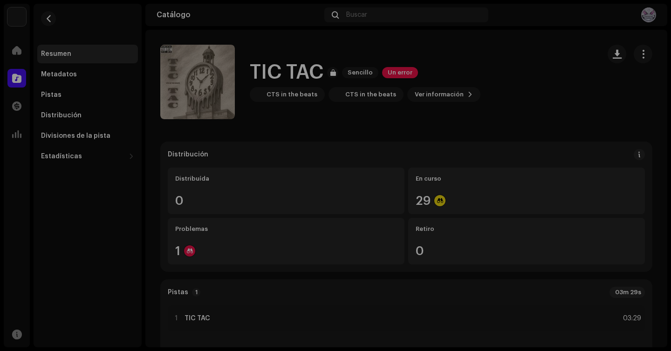
click at [543, 99] on div "TIC TAC 3044122 Metadatos Distribución Idioma de metadatos English Título del l…" at bounding box center [335, 175] width 671 height 351
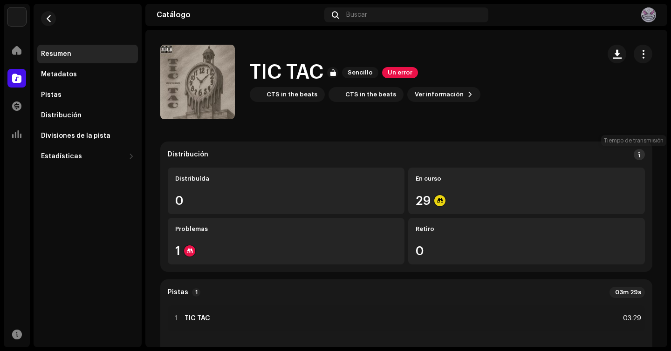
click at [636, 154] on span at bounding box center [639, 154] width 7 height 7
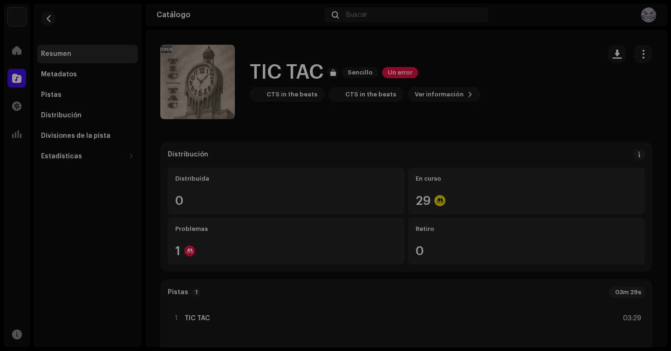
click at [577, 148] on div "Directrices de la PSD sobre el plazo de transmisión Solemos transmitir sus lanz…" at bounding box center [335, 175] width 671 height 351
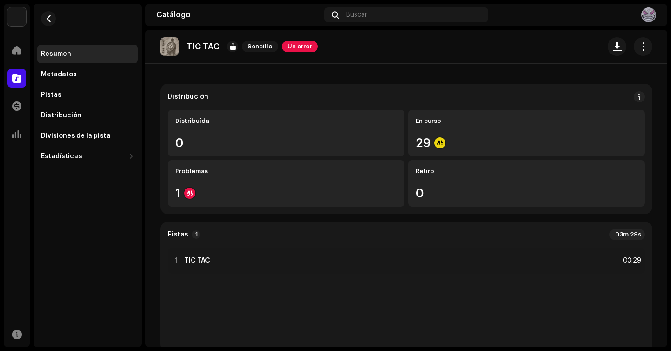
scroll to position [98, 0]
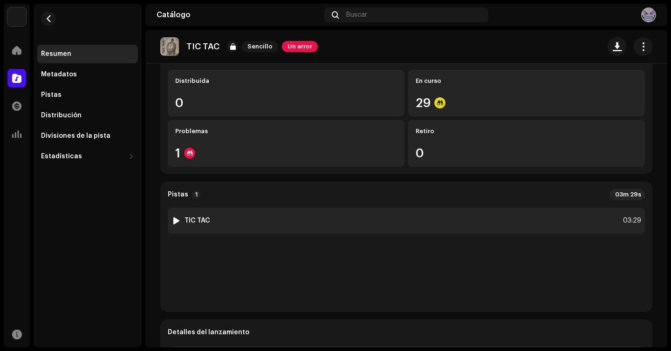
click at [515, 220] on div "1 TIC TAC 03:29" at bounding box center [406, 221] width 477 height 26
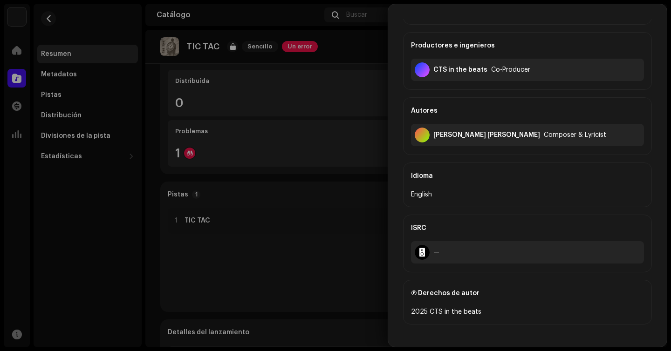
scroll to position [252, 0]
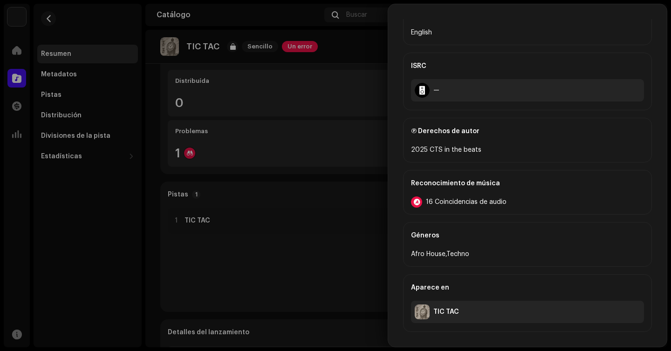
click at [466, 203] on span "16 Coincidencias de audio" at bounding box center [466, 202] width 81 height 7
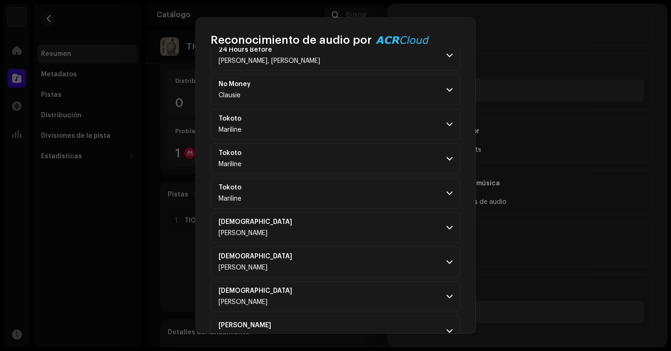
scroll to position [110, 0]
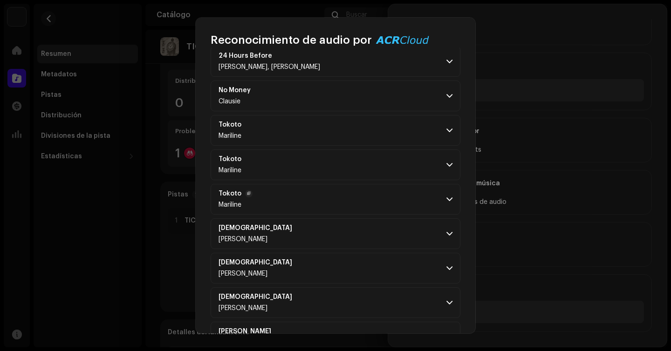
click at [383, 212] on p-accordion-header "Tokoto Mariline" at bounding box center [336, 199] width 250 height 31
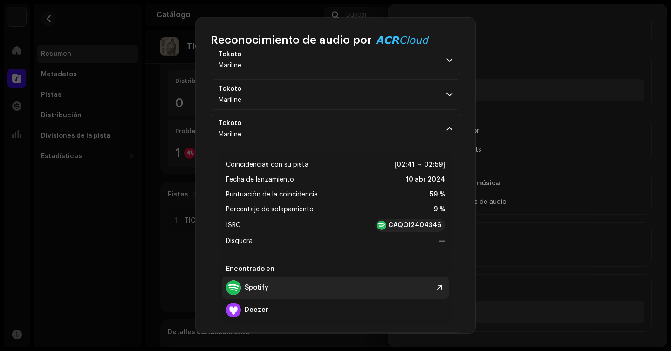
scroll to position [139, 0]
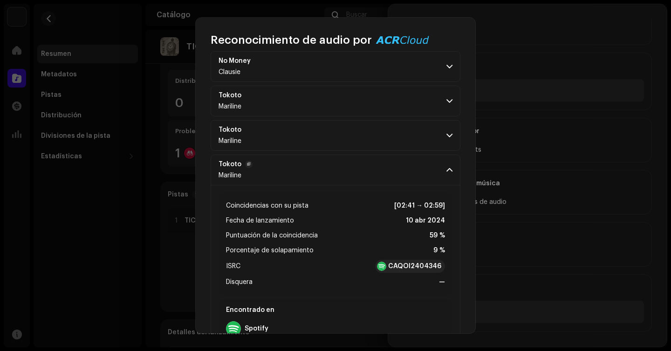
click at [438, 173] on p-accordion-header "Tokoto Mariline" at bounding box center [336, 170] width 250 height 31
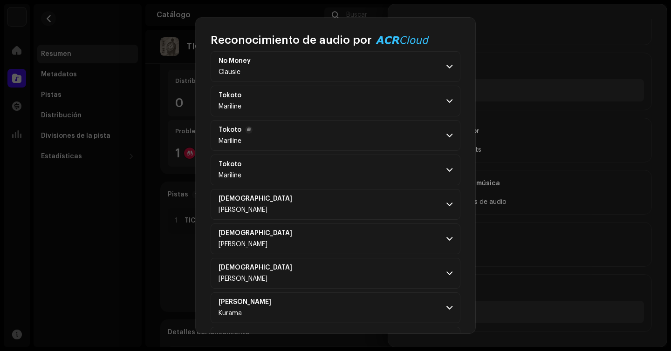
click at [443, 144] on p-accordion-header "Tokoto Mariline" at bounding box center [336, 135] width 250 height 31
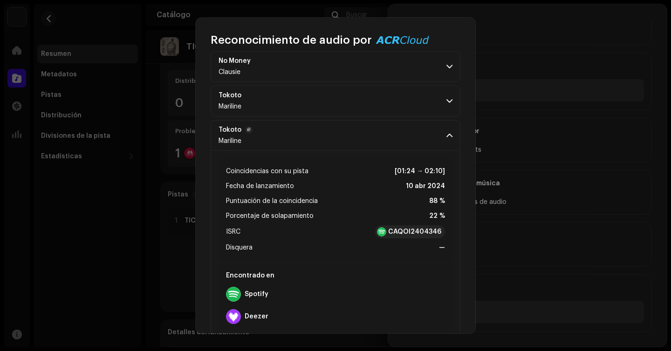
click at [443, 144] on p-accordion-header "Tokoto Mariline" at bounding box center [336, 135] width 250 height 31
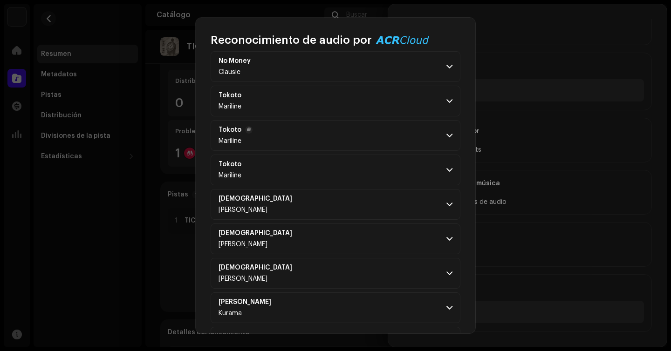
scroll to position [136, 0]
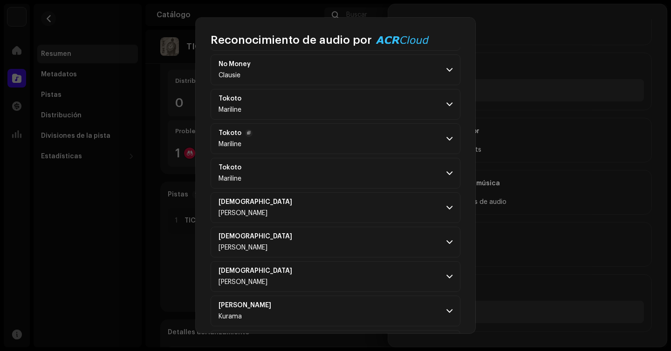
click at [446, 143] on span at bounding box center [449, 138] width 6 height 7
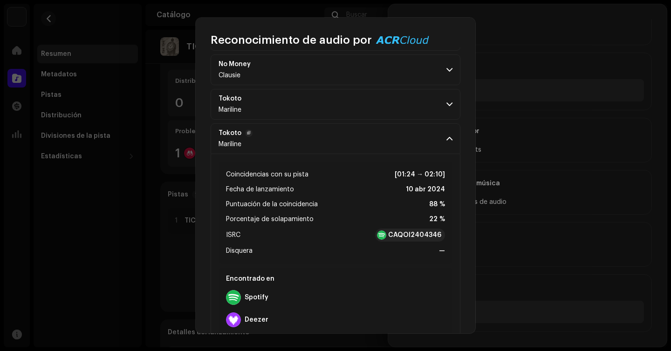
click at [446, 143] on span at bounding box center [449, 138] width 6 height 7
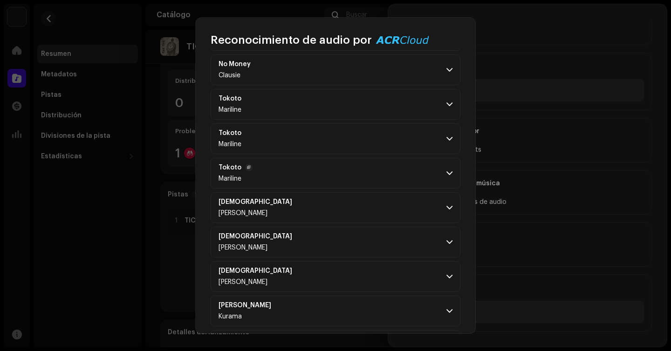
click at [437, 172] on p-accordion-header "Tokoto Mariline" at bounding box center [336, 173] width 250 height 31
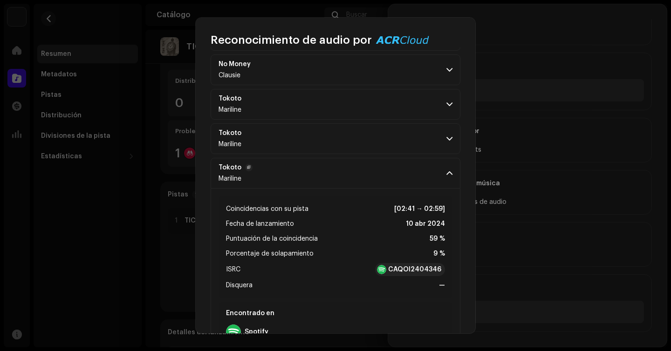
click at [437, 172] on p-accordion-header "Tokoto Mariline" at bounding box center [336, 173] width 250 height 31
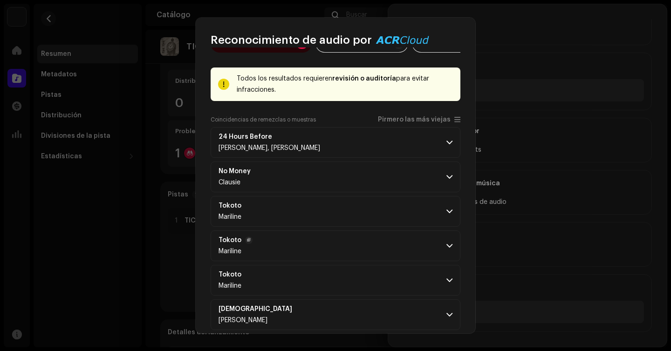
scroll to position [0, 0]
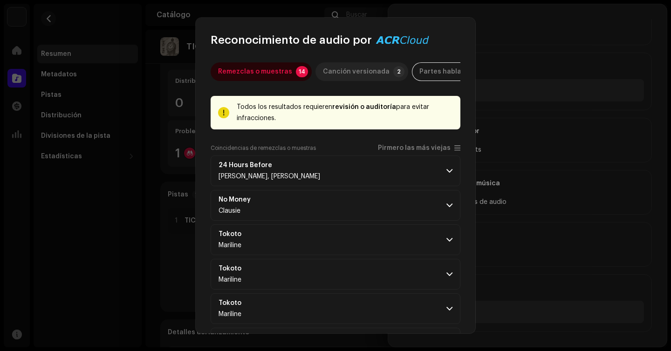
click at [371, 73] on div "Canción versionada" at bounding box center [356, 71] width 67 height 19
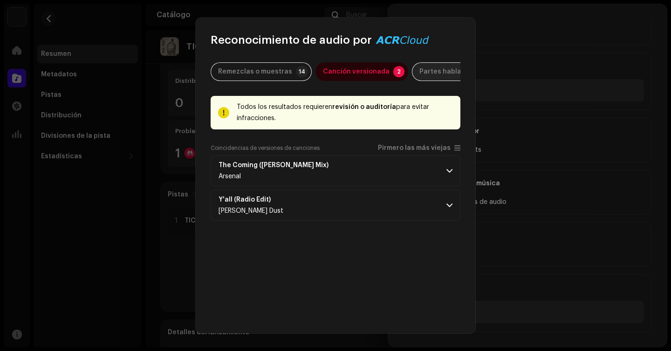
scroll to position [0, 20]
click at [412, 72] on div "Partes habladas" at bounding box center [427, 71] width 54 height 19
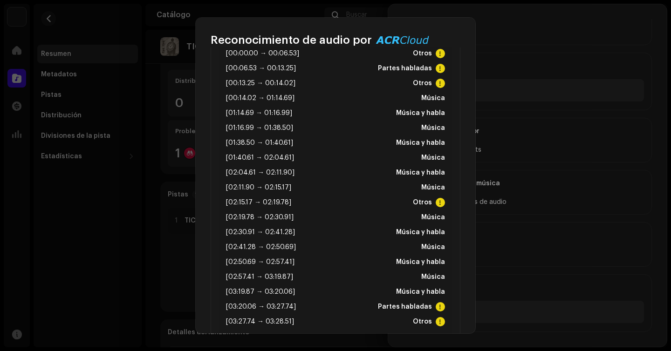
scroll to position [0, 0]
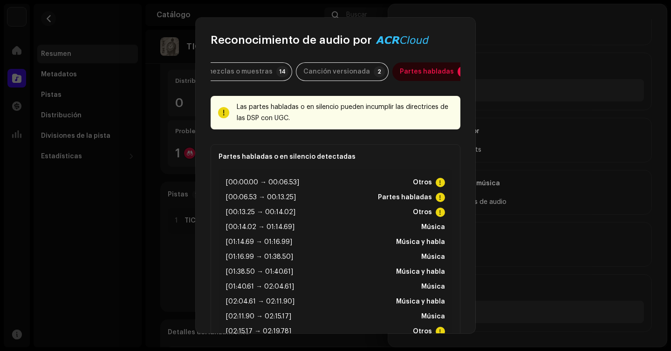
click at [260, 62] on div "Remezclas o muestras 14 Canción versionada 2 Partes habladas ! Las partes habla…" at bounding box center [336, 191] width 280 height 287
click at [267, 73] on div "Remezclas o muestras" at bounding box center [236, 71] width 74 height 19
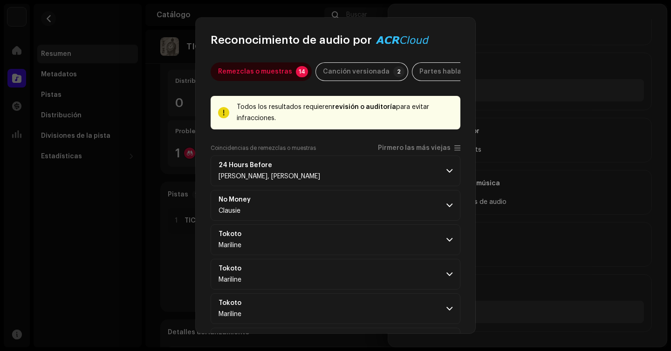
click at [358, 110] on strong "revisión o auditoría" at bounding box center [364, 107] width 64 height 7
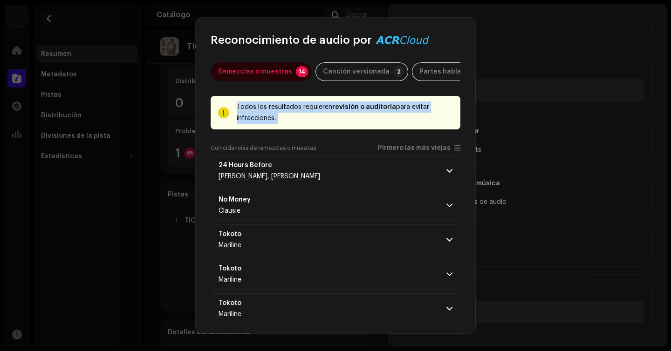
click at [358, 110] on strong "revisión o auditoría" at bounding box center [364, 107] width 64 height 7
click at [366, 117] on div "Todos los resultados requieren revisión o auditoría para evitar infracciones." at bounding box center [345, 113] width 216 height 22
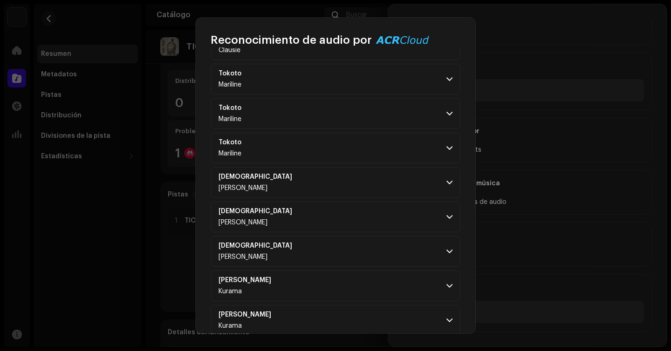
scroll to position [318, 0]
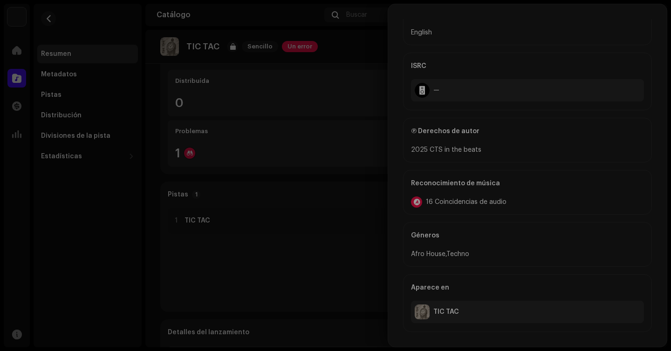
click at [505, 199] on div "Reconocimiento de audio por Remezclas o muestras 14 Canción versionada 2 Partes…" at bounding box center [335, 175] width 671 height 351
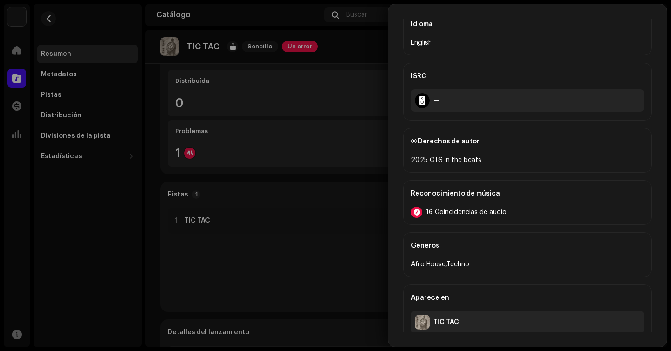
scroll to position [245, 0]
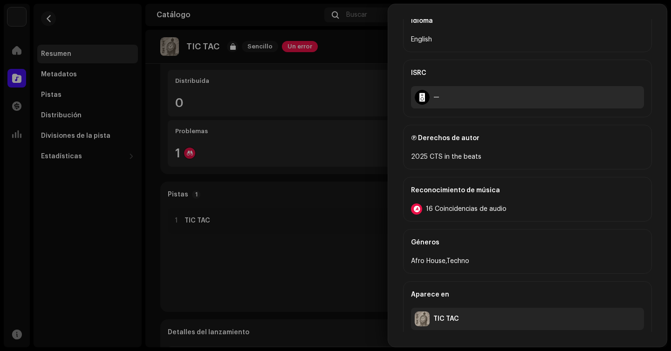
click at [426, 96] on div at bounding box center [422, 97] width 15 height 15
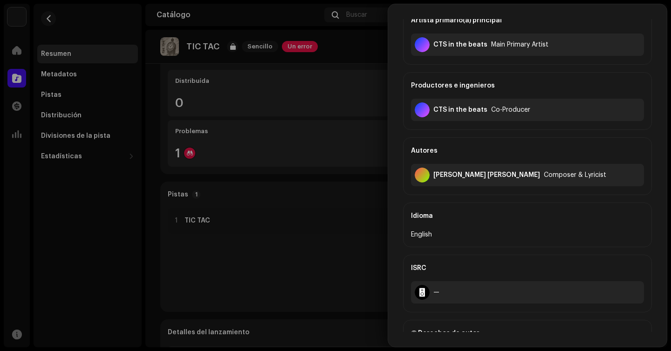
scroll to position [0, 0]
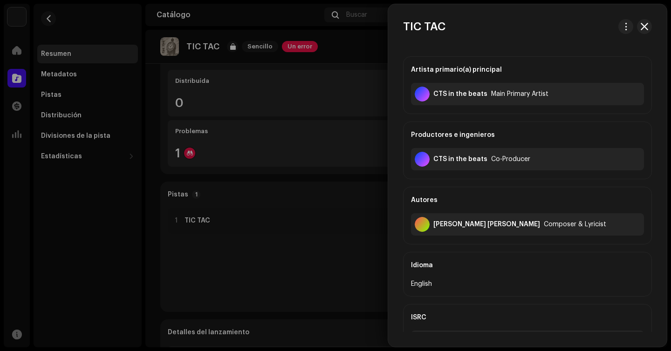
click at [342, 155] on div at bounding box center [335, 175] width 671 height 351
